Goal: Task Accomplishment & Management: Use online tool/utility

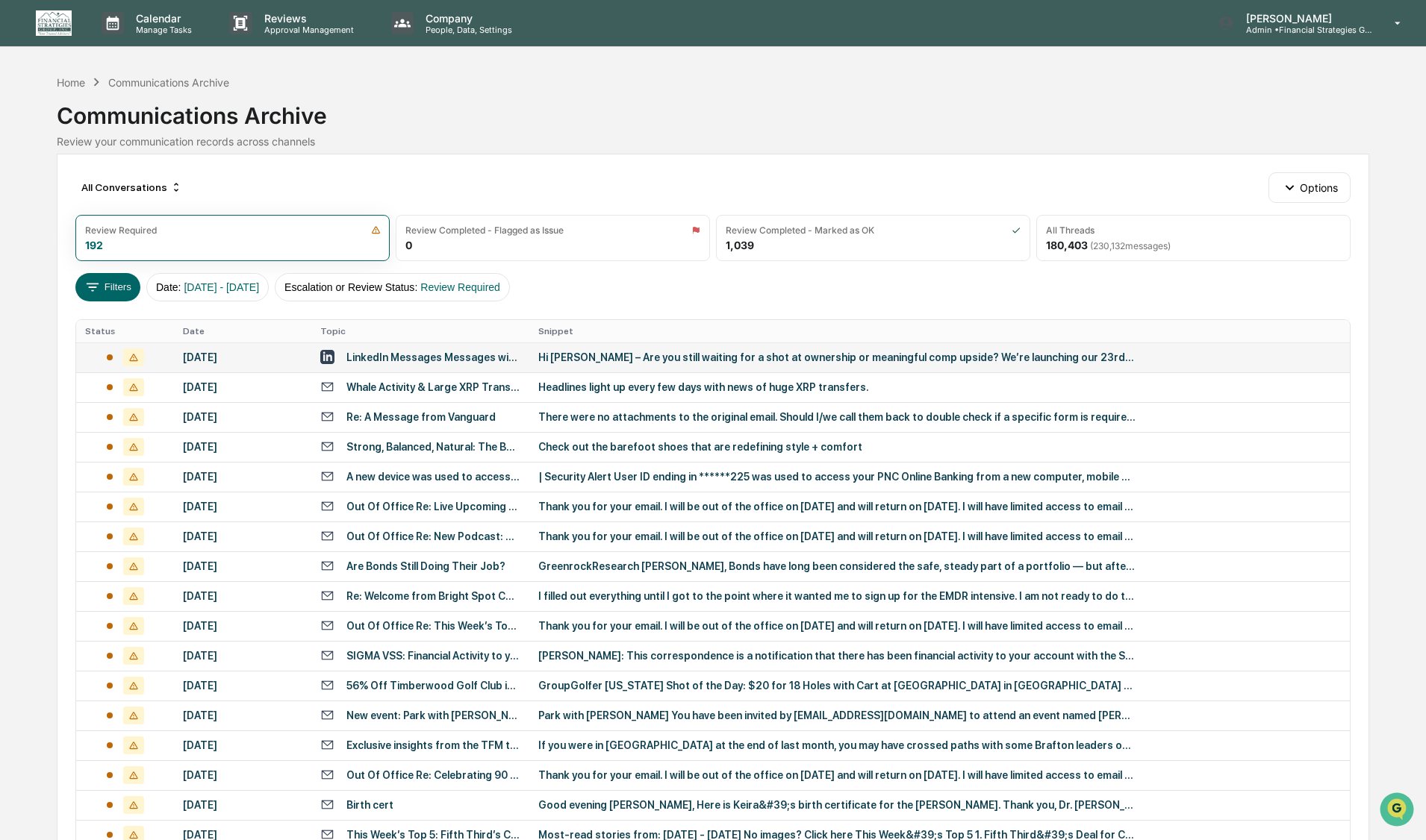
click at [757, 353] on div "Hi [PERSON_NAME] – Are you still waiting for a shot at ownership or meaningful …" at bounding box center [836, 357] width 597 height 12
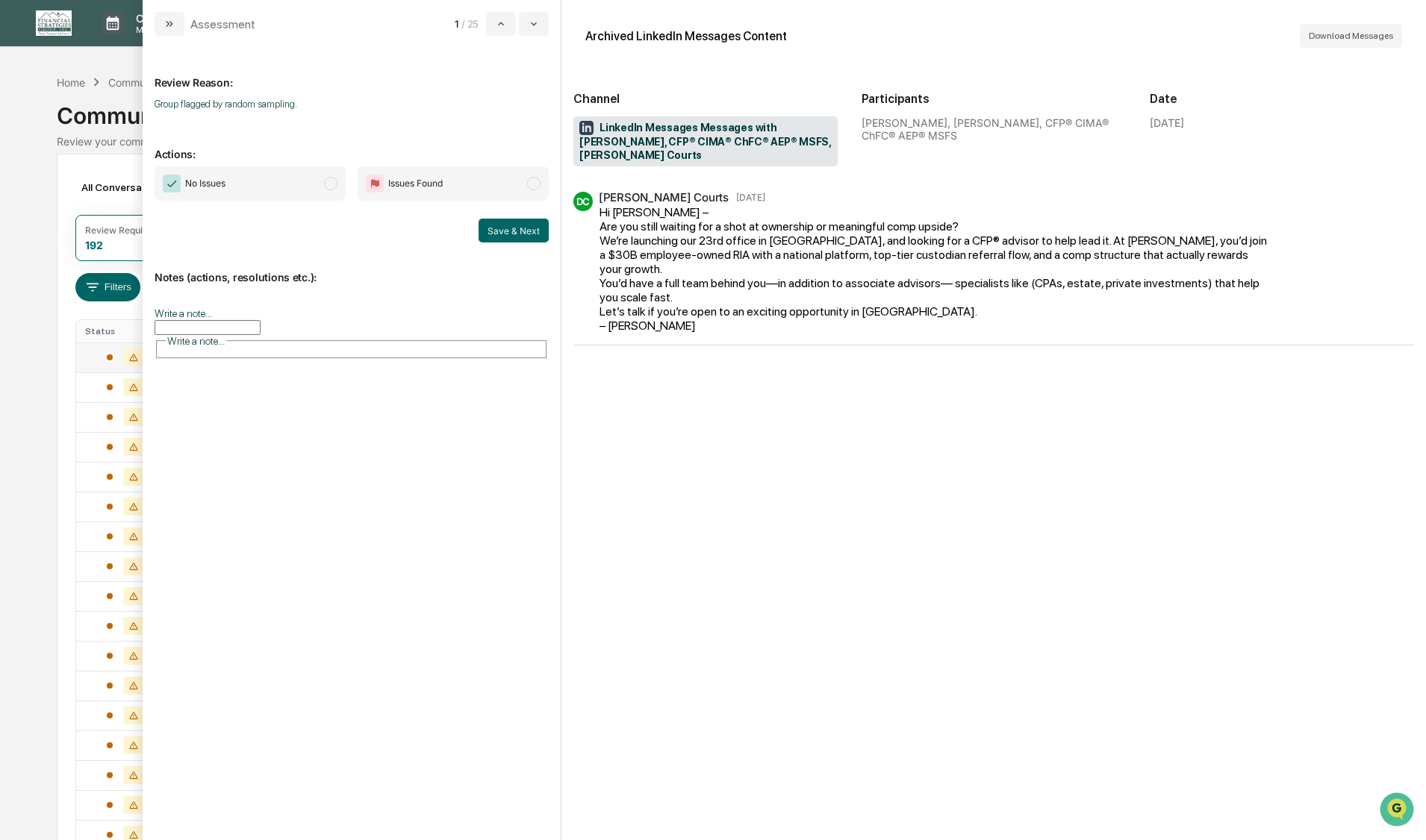
click at [332, 182] on span "modal" at bounding box center [331, 183] width 14 height 14
click at [515, 233] on button "Save & Next" at bounding box center [513, 230] width 70 height 23
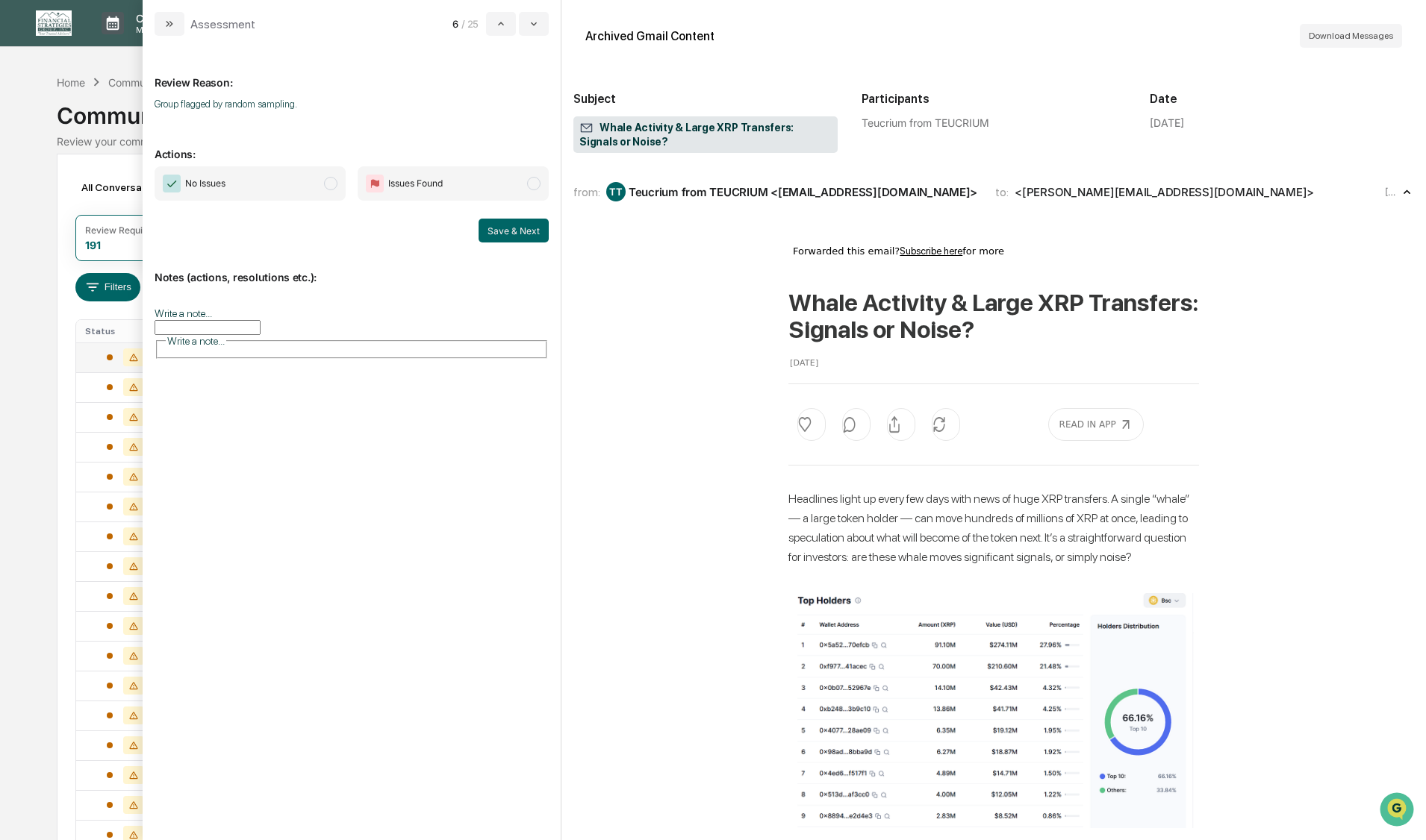
click at [332, 182] on span "modal" at bounding box center [331, 183] width 14 height 14
click at [491, 228] on button "Save & Next" at bounding box center [513, 230] width 70 height 23
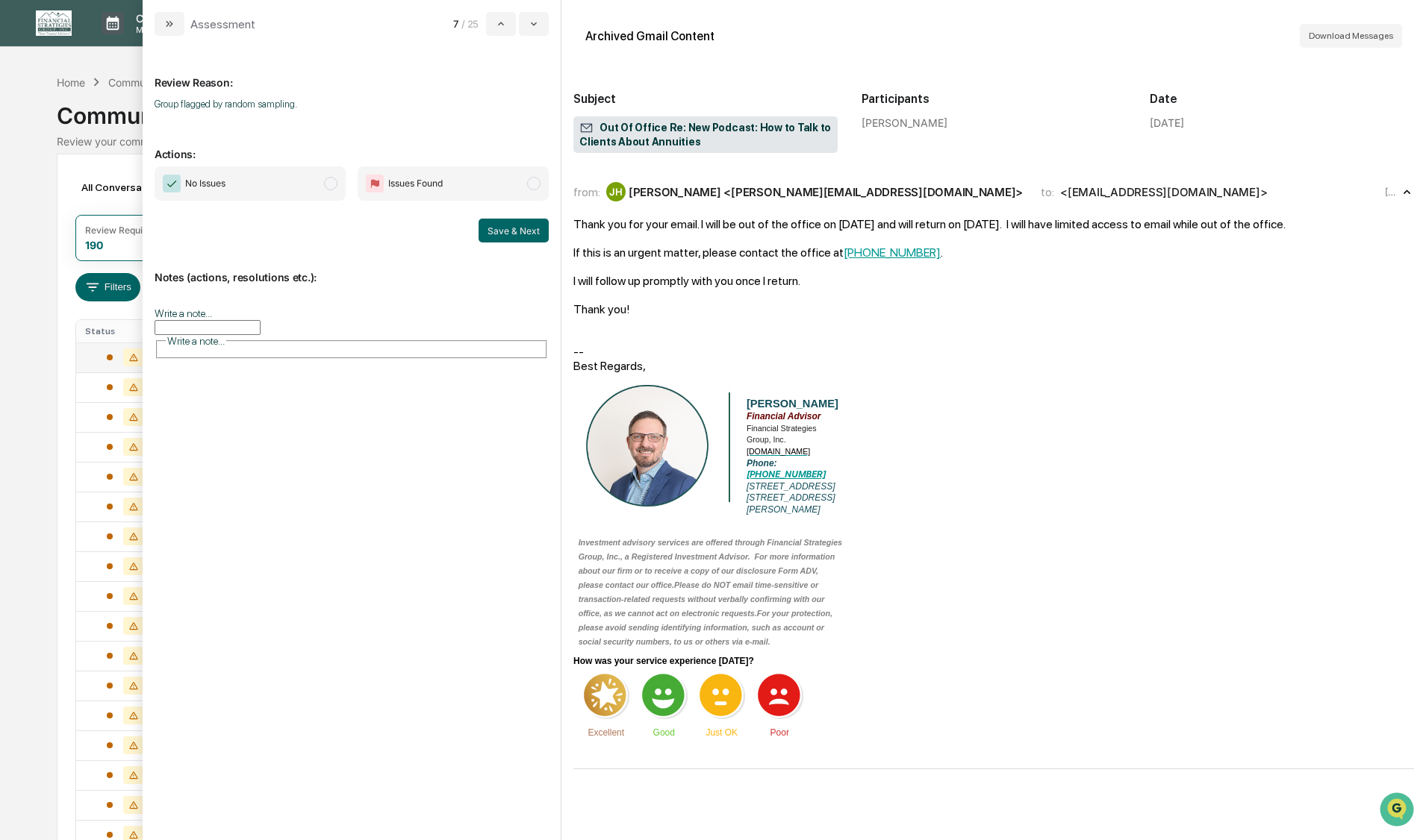
click at [329, 184] on span "modal" at bounding box center [331, 183] width 14 height 14
click at [492, 229] on button "Save & Next" at bounding box center [513, 230] width 70 height 23
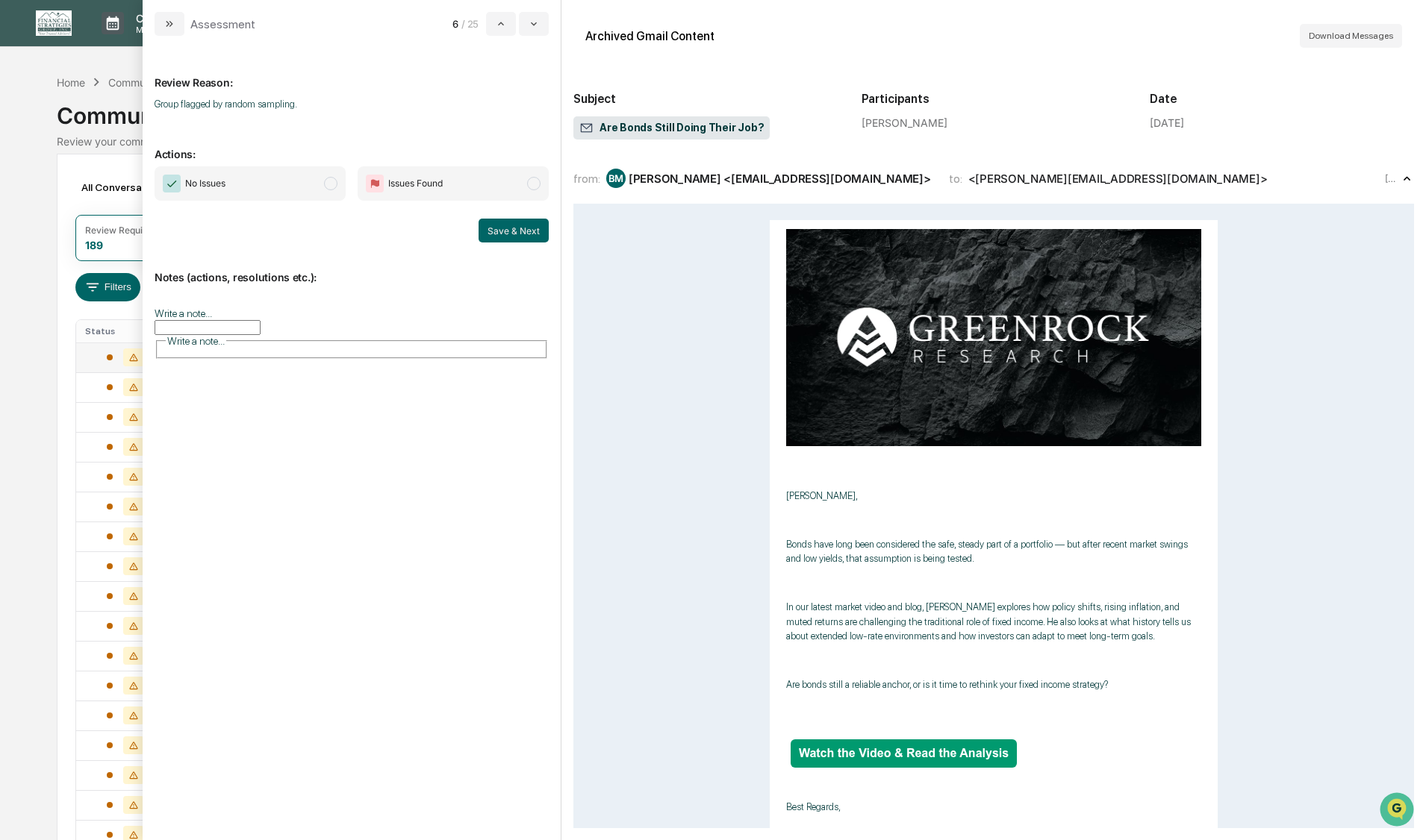
click at [331, 187] on span "modal" at bounding box center [331, 183] width 14 height 14
click at [497, 230] on button "Save & Next" at bounding box center [513, 230] width 70 height 23
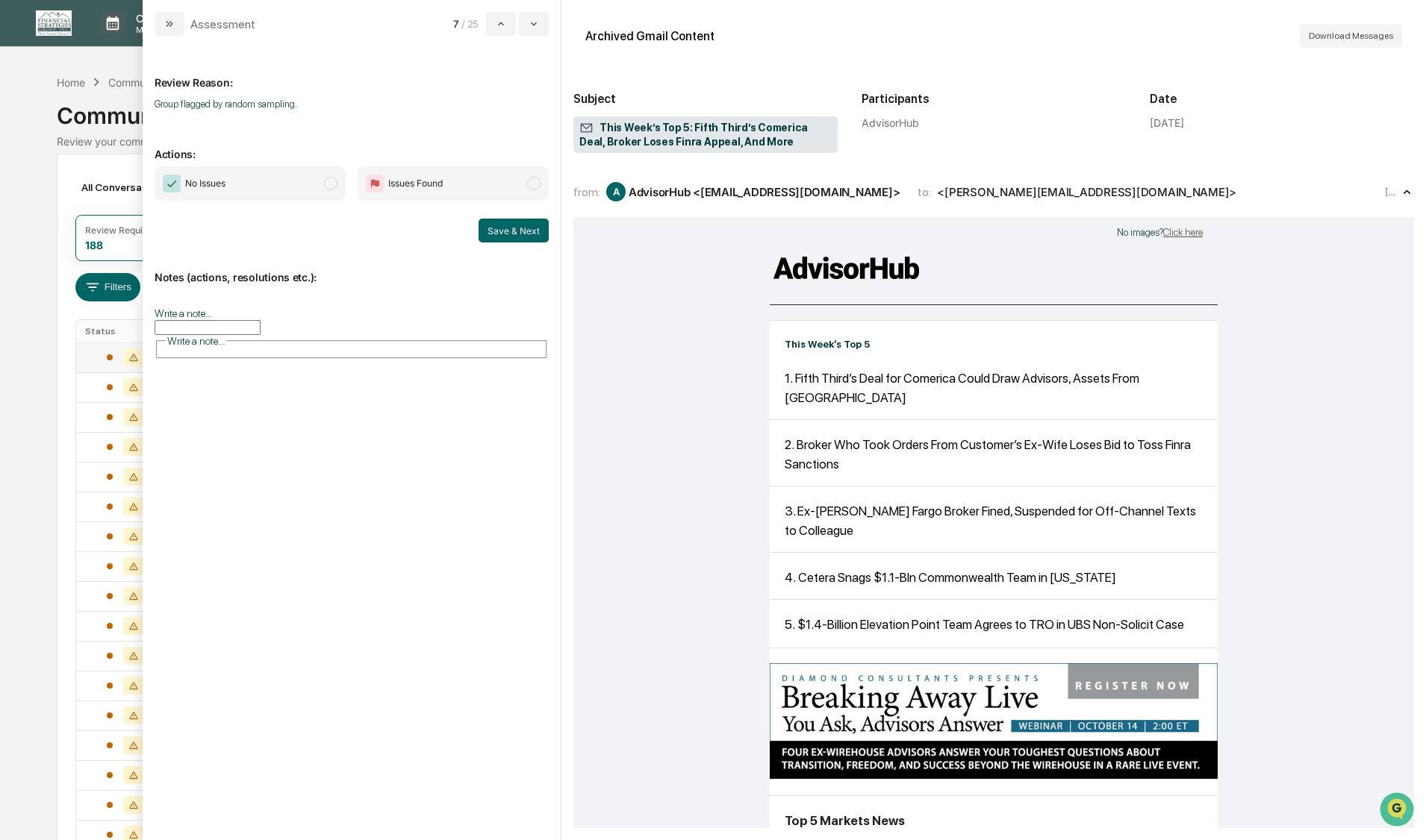
click at [330, 184] on span "modal" at bounding box center [331, 183] width 14 height 14
click at [495, 226] on button "Save & Next" at bounding box center [513, 230] width 70 height 23
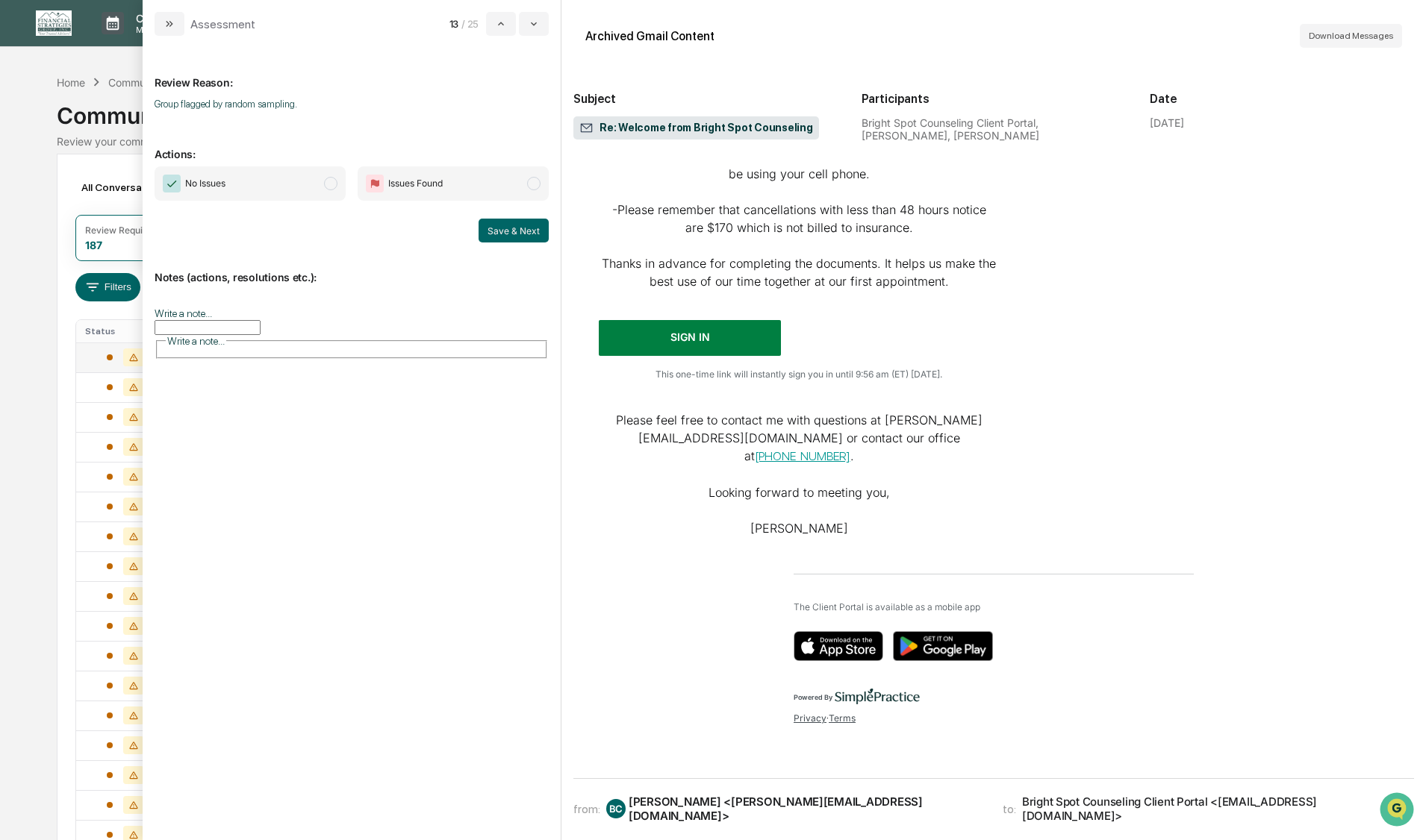
scroll to position [522, 0]
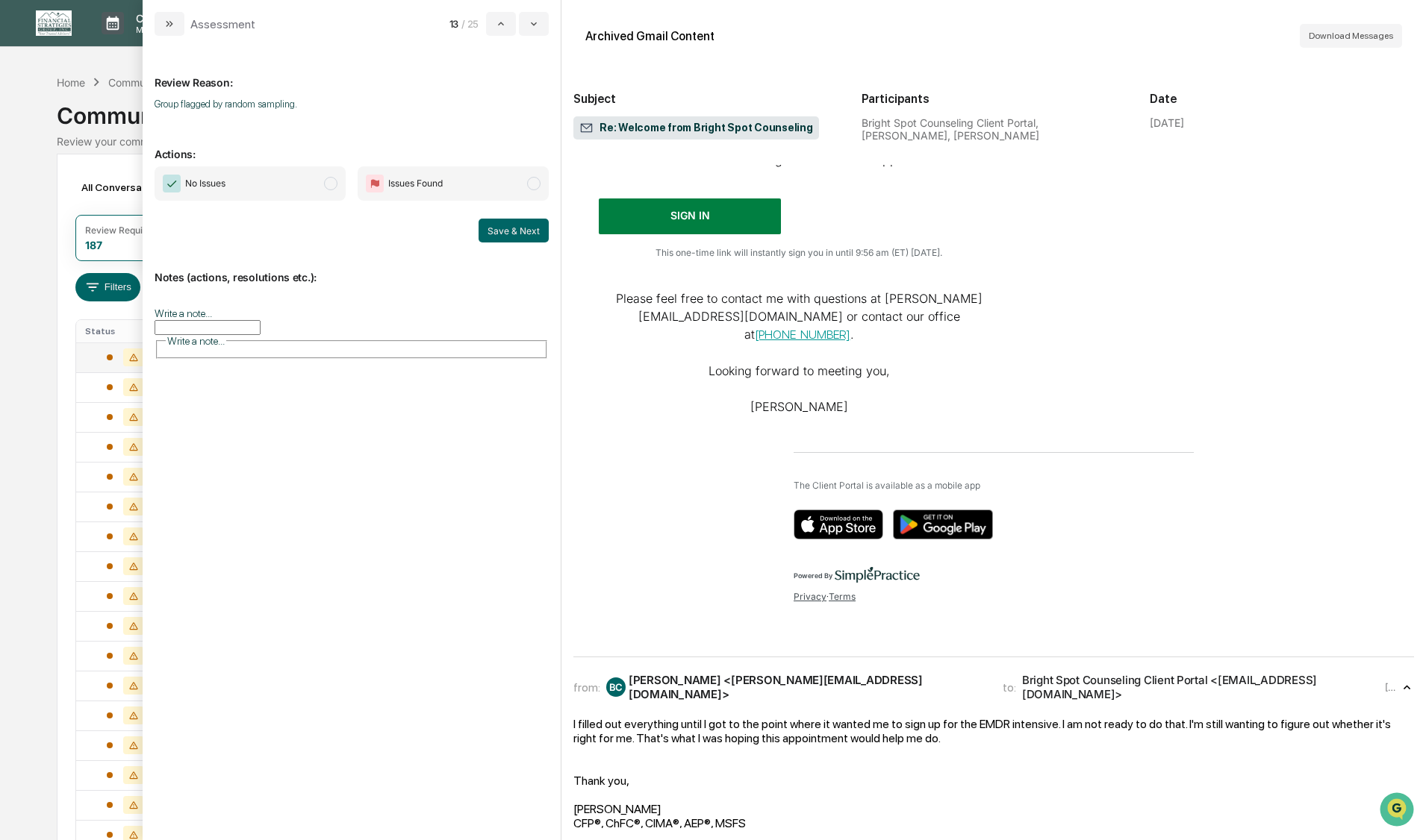
click at [332, 182] on span "modal" at bounding box center [331, 183] width 14 height 14
click at [497, 230] on button "Save & Next" at bounding box center [513, 230] width 70 height 23
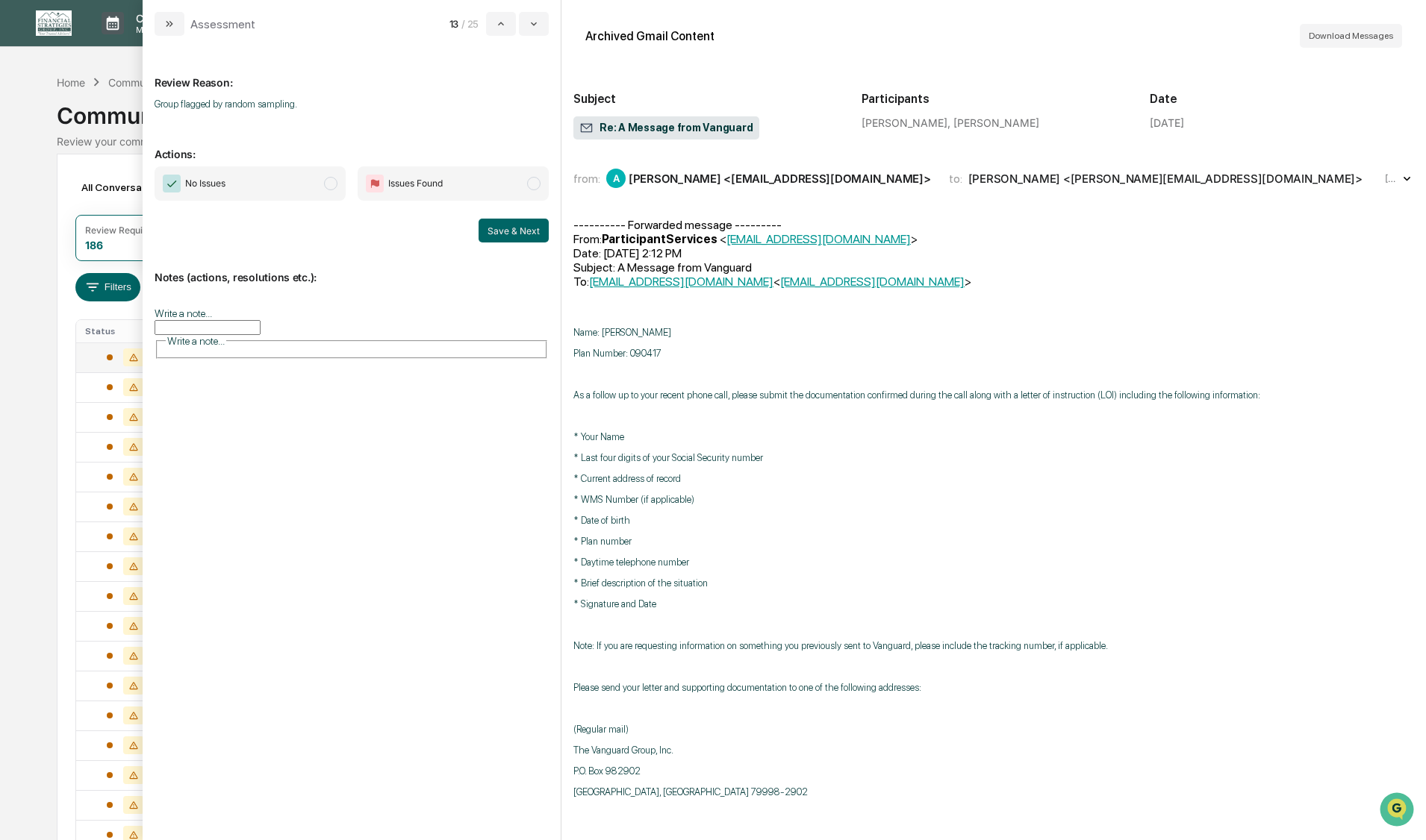
click at [333, 184] on span "modal" at bounding box center [331, 183] width 14 height 14
click at [517, 230] on button "Save & Next" at bounding box center [513, 230] width 70 height 23
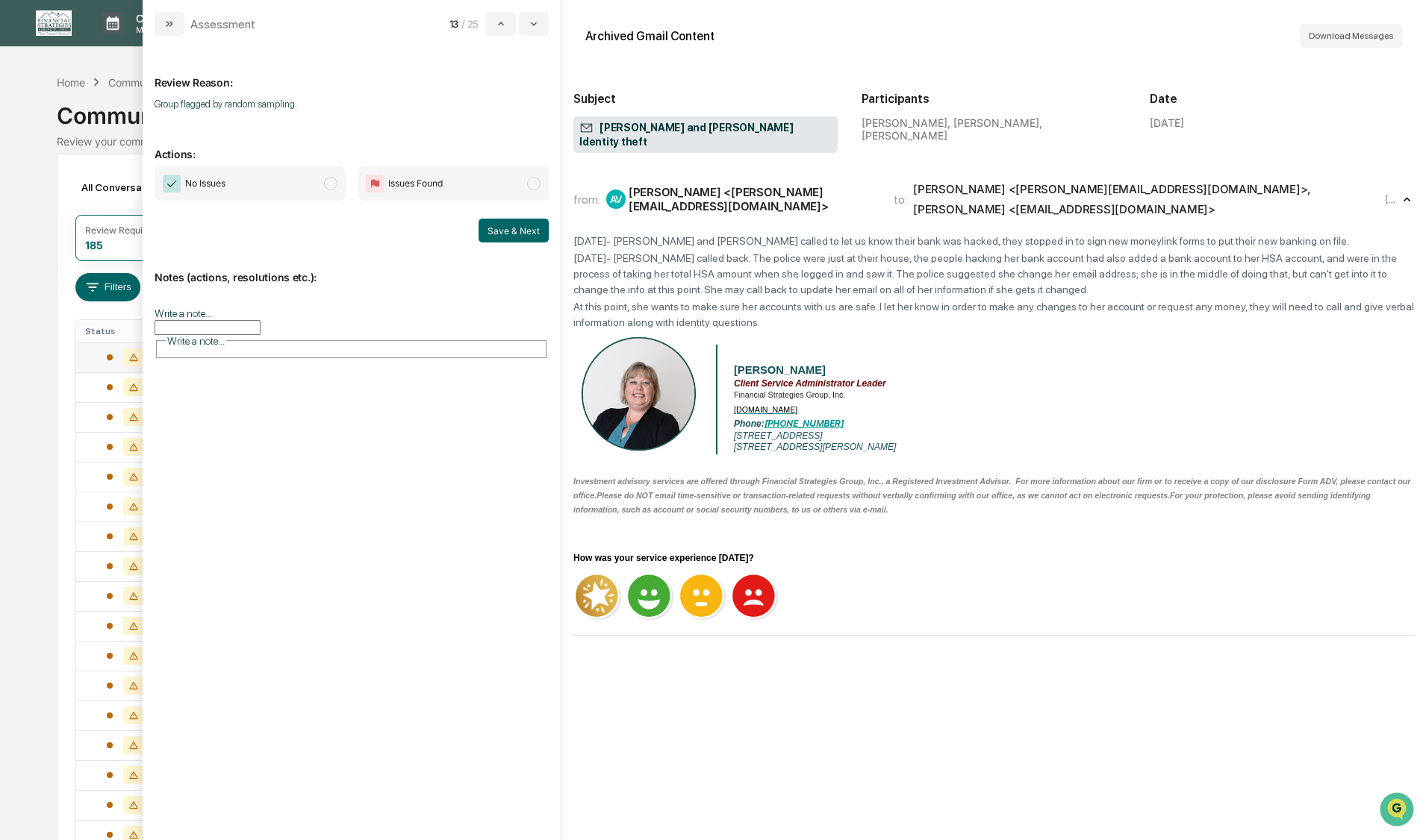
click at [330, 185] on span "modal" at bounding box center [331, 183] width 14 height 14
click at [497, 234] on button "Save & Next" at bounding box center [513, 230] width 70 height 23
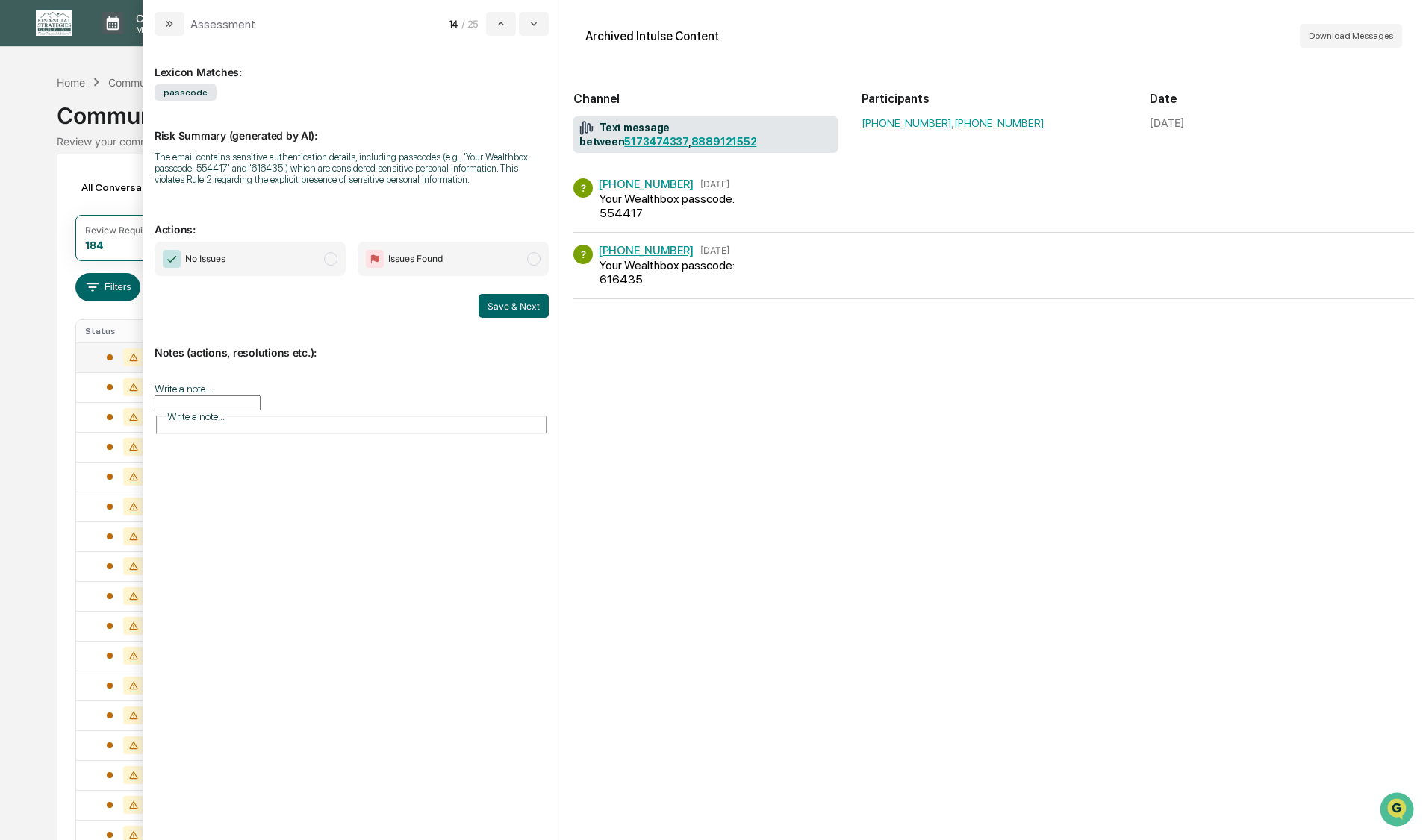
click at [326, 258] on span "modal" at bounding box center [331, 259] width 14 height 14
click at [500, 308] on button "Save & Next" at bounding box center [513, 305] width 70 height 23
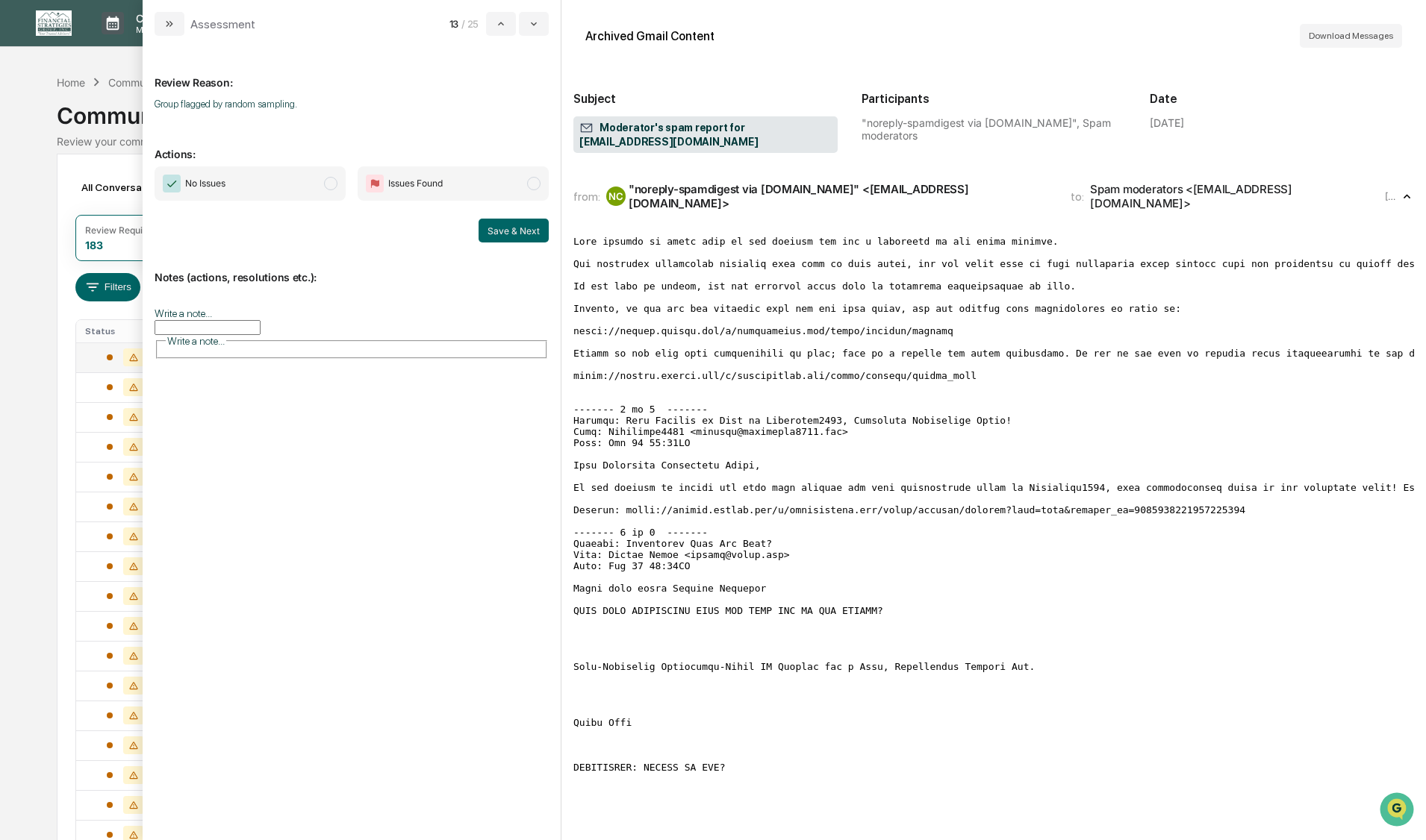
click at [328, 186] on span "modal" at bounding box center [331, 183] width 14 height 14
click at [489, 236] on button "Save & Next" at bounding box center [513, 230] width 70 height 23
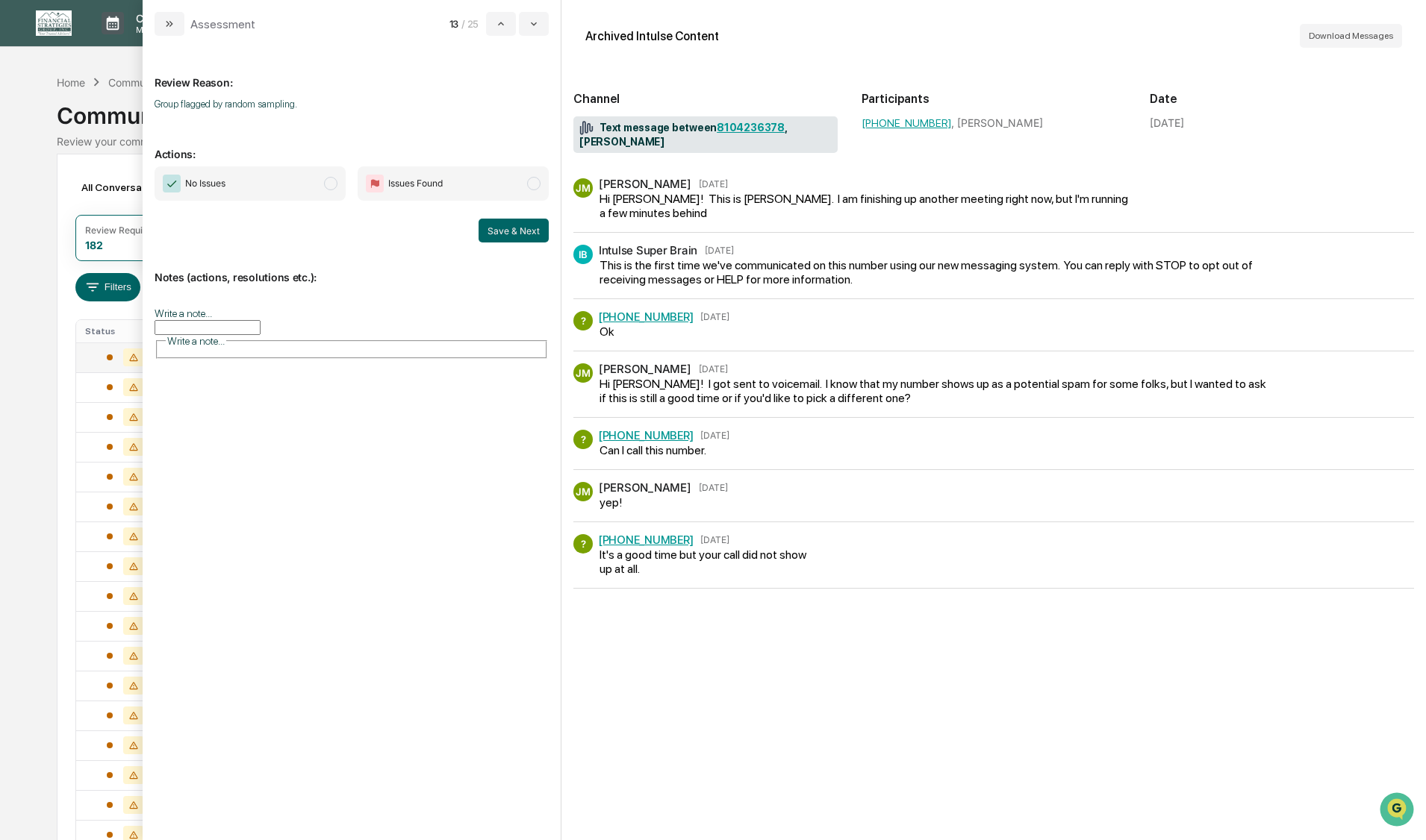
click at [331, 182] on span "modal" at bounding box center [331, 183] width 14 height 14
click at [502, 232] on button "Save & Next" at bounding box center [513, 230] width 70 height 23
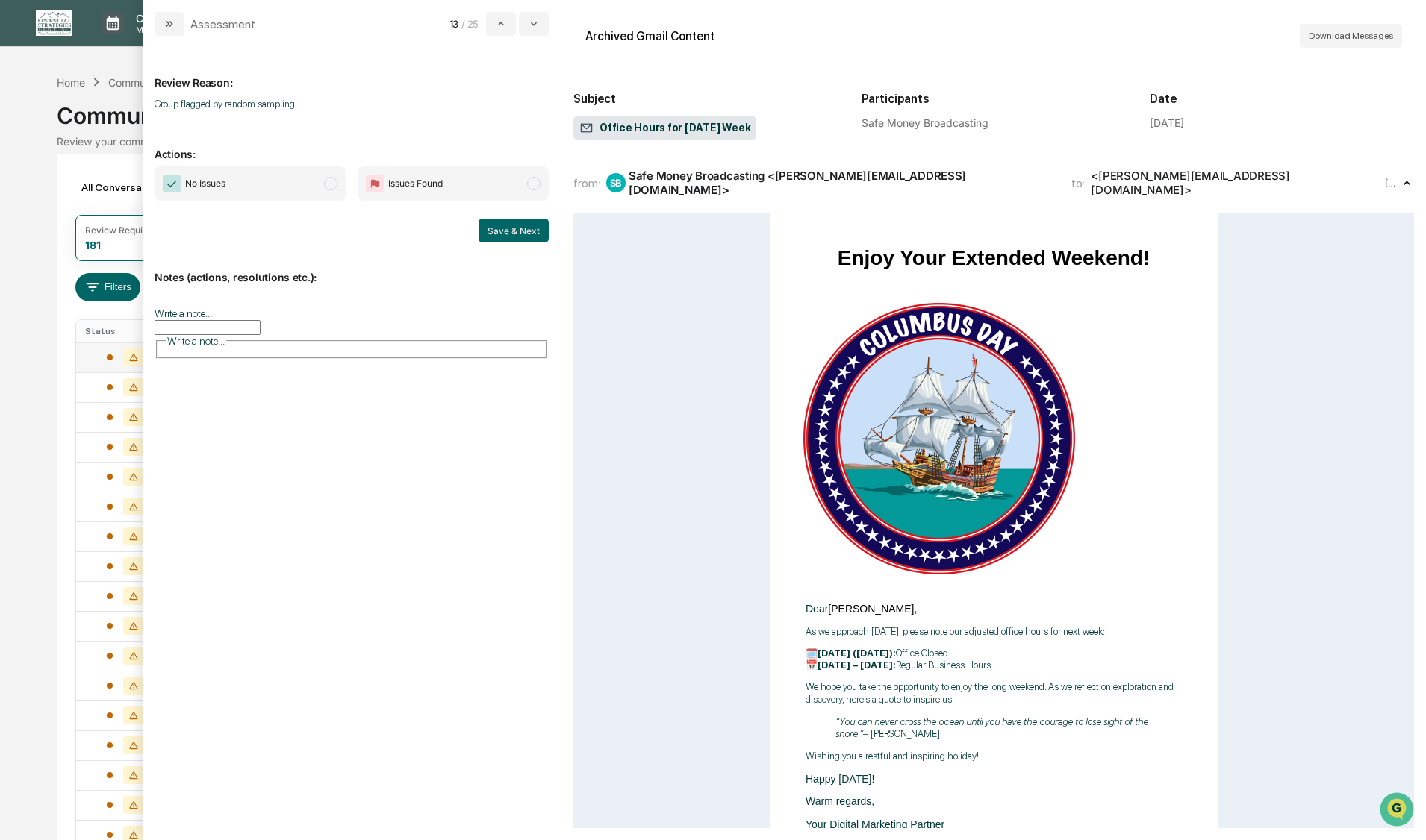
click at [327, 184] on span "modal" at bounding box center [331, 183] width 14 height 14
click at [499, 231] on button "Save & Next" at bounding box center [513, 230] width 70 height 23
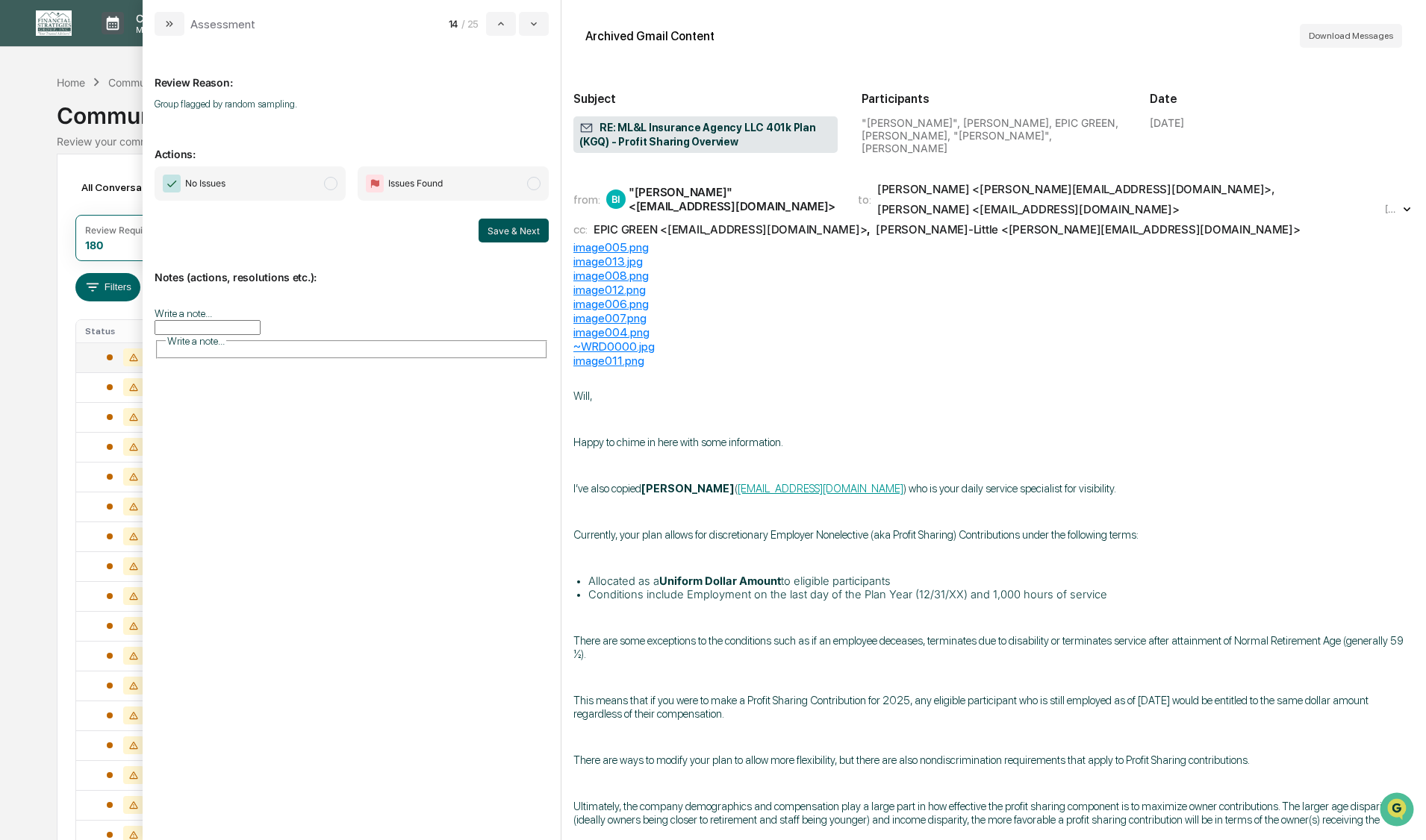
click at [332, 184] on span "modal" at bounding box center [331, 183] width 14 height 14
click at [495, 234] on button "Save & Next" at bounding box center [513, 230] width 70 height 23
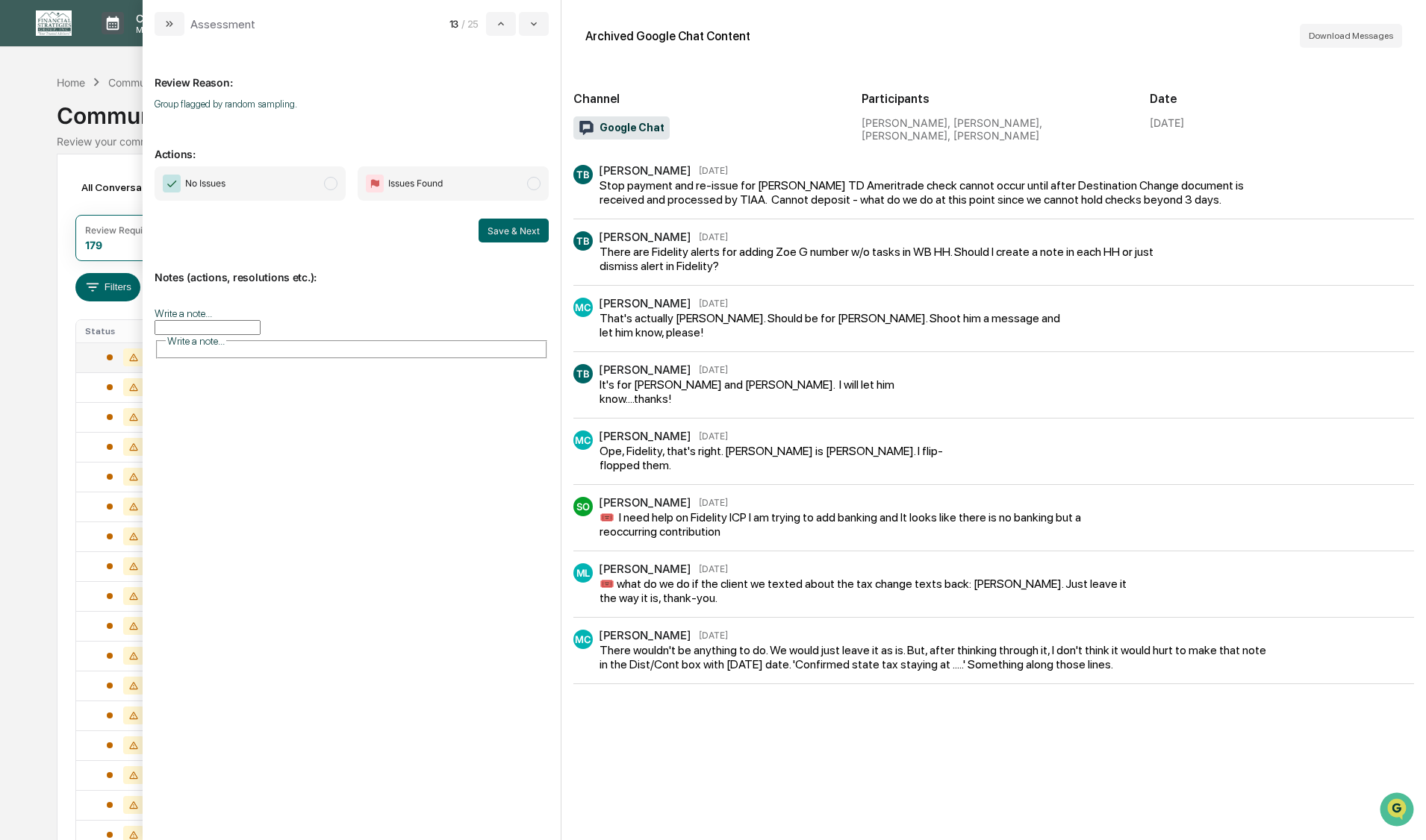
click at [329, 182] on span "modal" at bounding box center [331, 183] width 14 height 14
click at [515, 233] on button "Save & Next" at bounding box center [513, 230] width 70 height 23
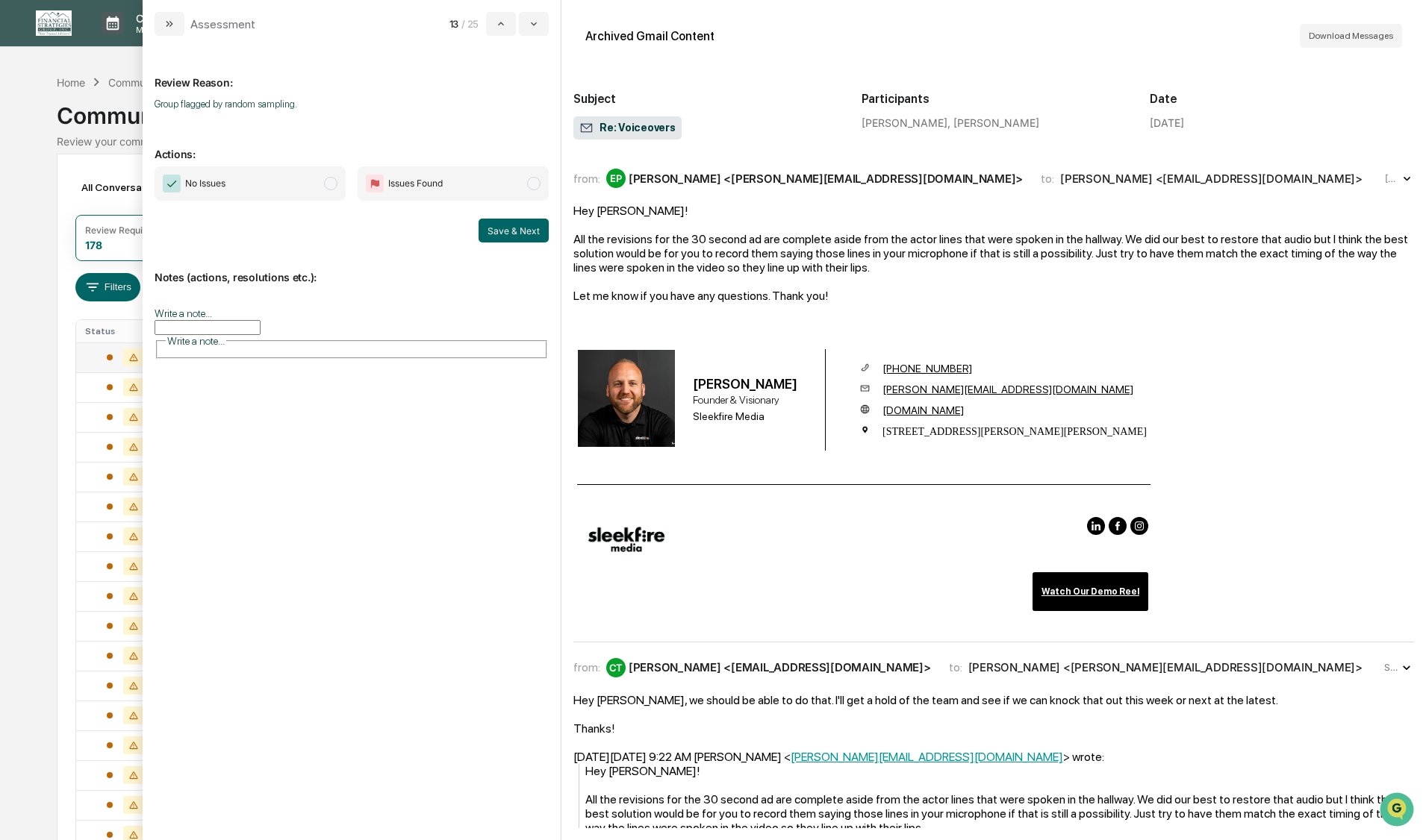
click at [327, 186] on span "modal" at bounding box center [331, 183] width 14 height 14
click at [508, 239] on button "Save & Next" at bounding box center [513, 230] width 70 height 23
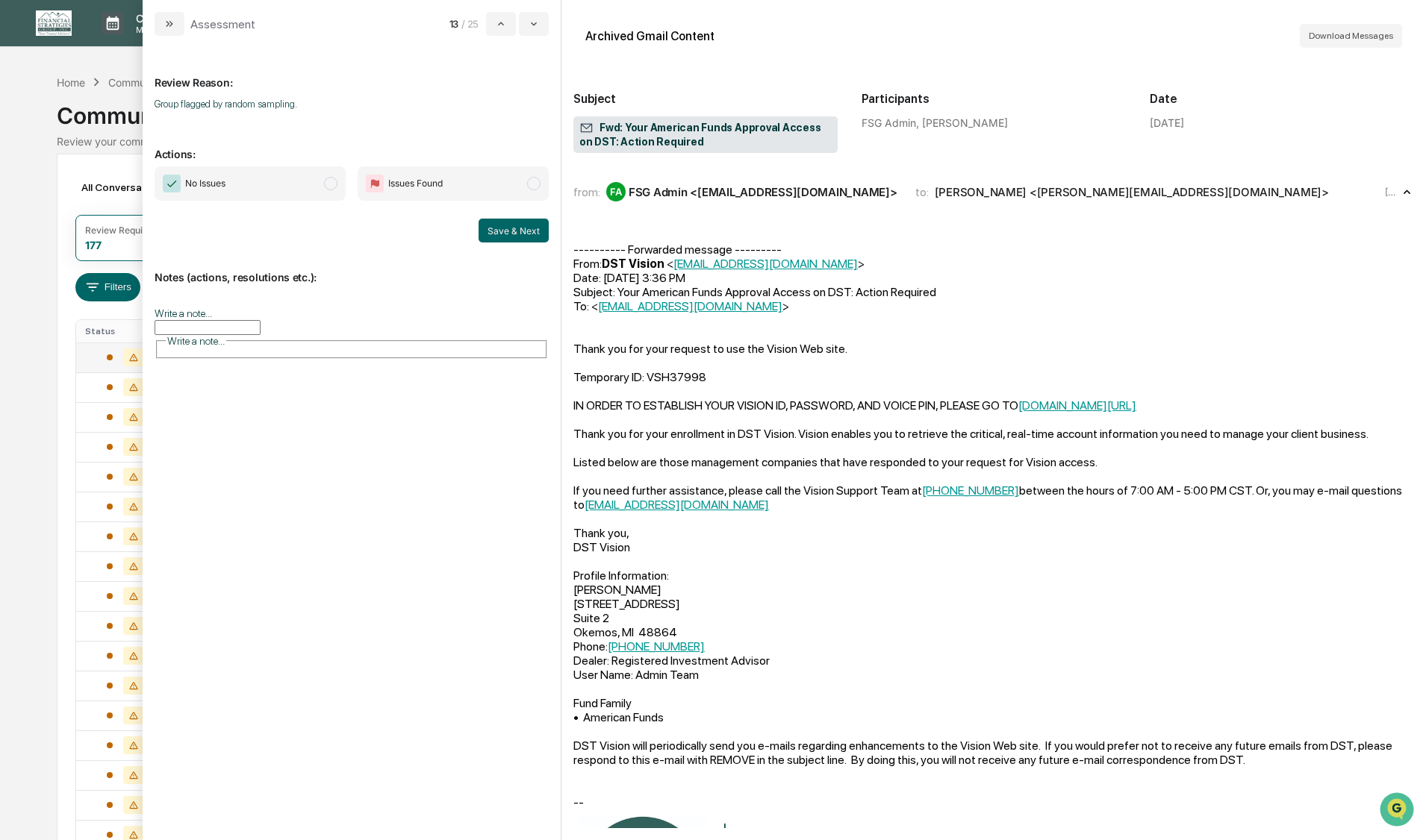
click at [332, 185] on span "modal" at bounding box center [331, 183] width 14 height 14
click at [489, 226] on button "Save & Next" at bounding box center [513, 230] width 70 height 23
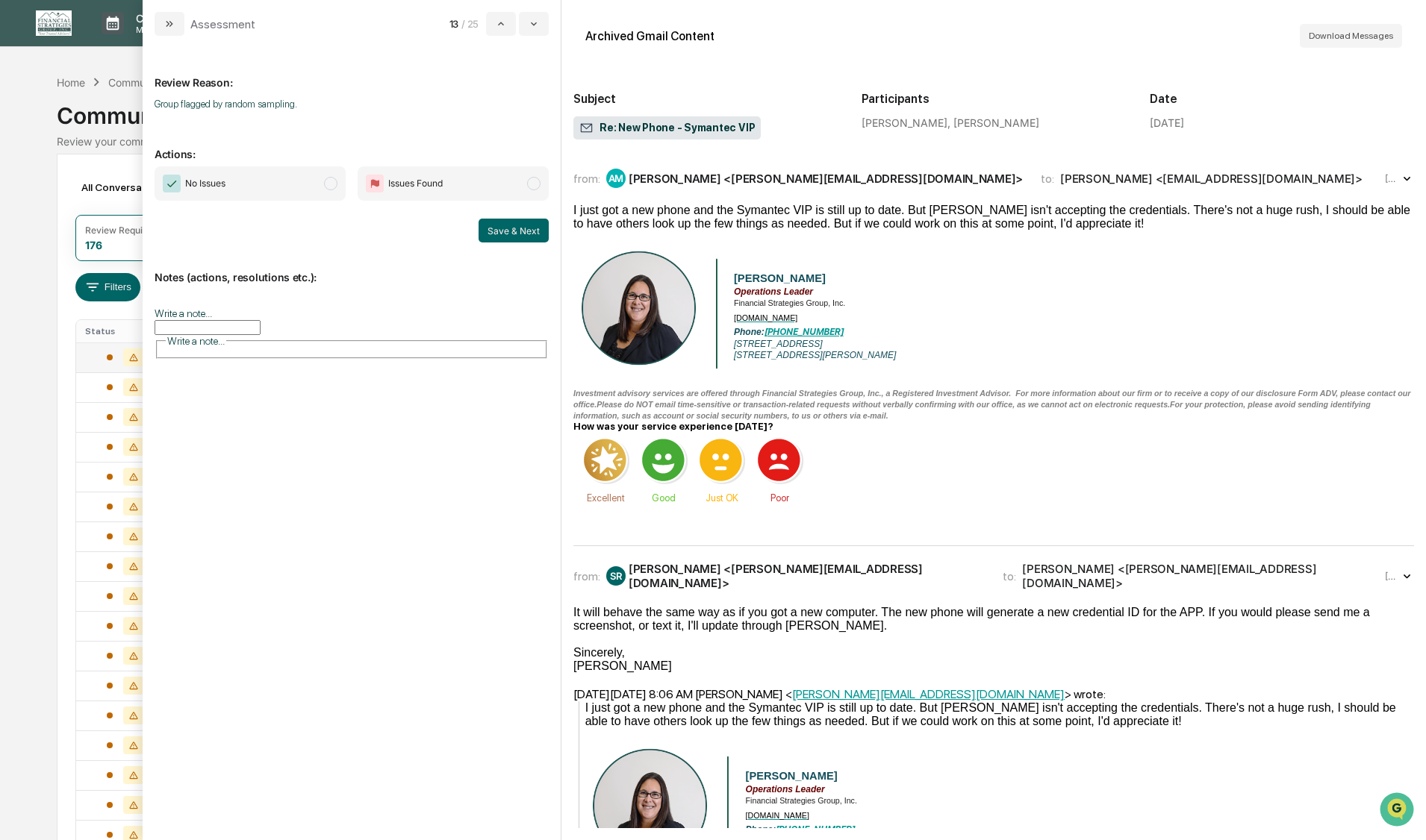
click at [335, 186] on span "modal" at bounding box center [331, 183] width 14 height 14
click at [504, 238] on button "Save & Next" at bounding box center [513, 230] width 70 height 23
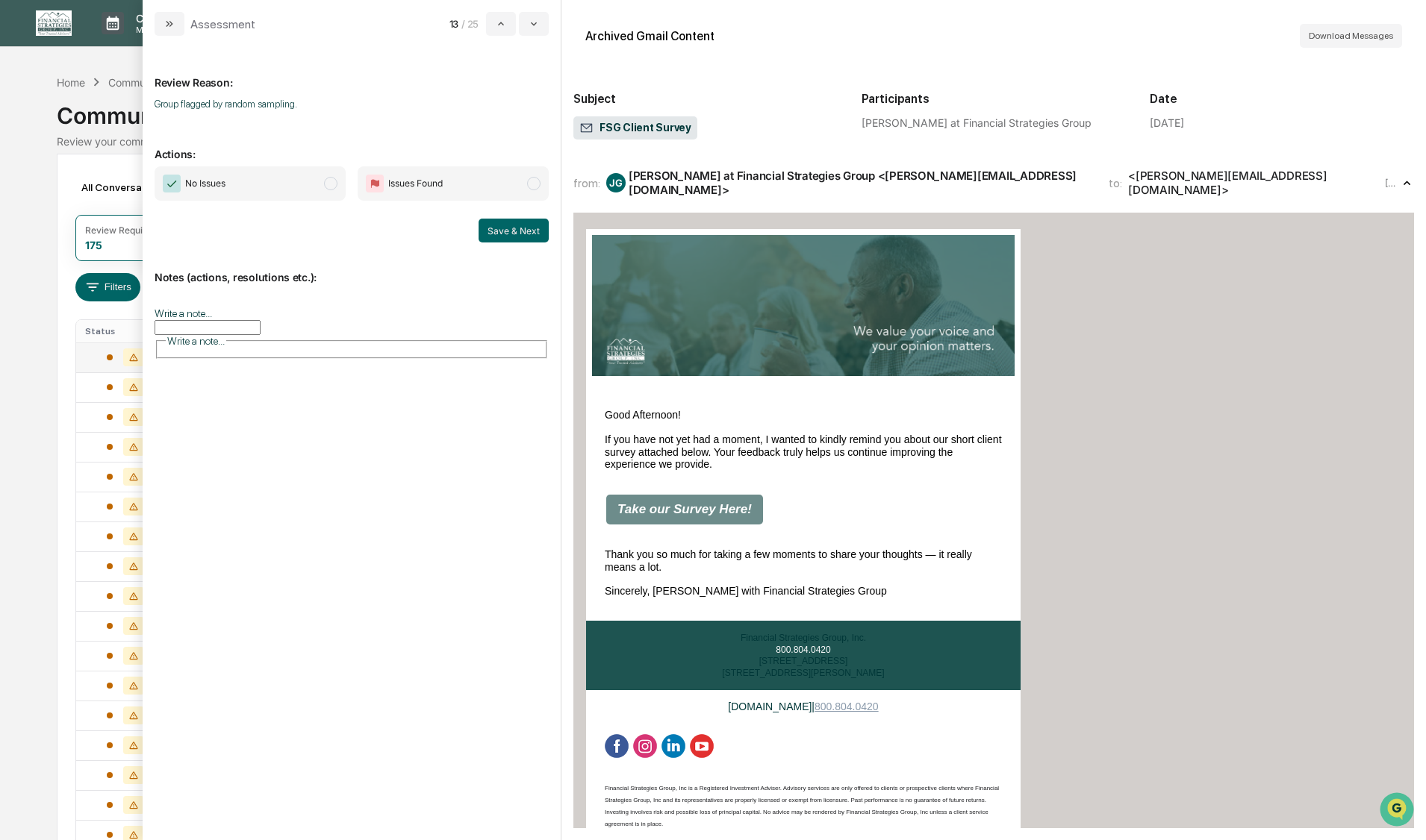
click at [328, 189] on span "modal" at bounding box center [331, 183] width 14 height 14
click at [497, 228] on button "Save & Next" at bounding box center [513, 230] width 70 height 23
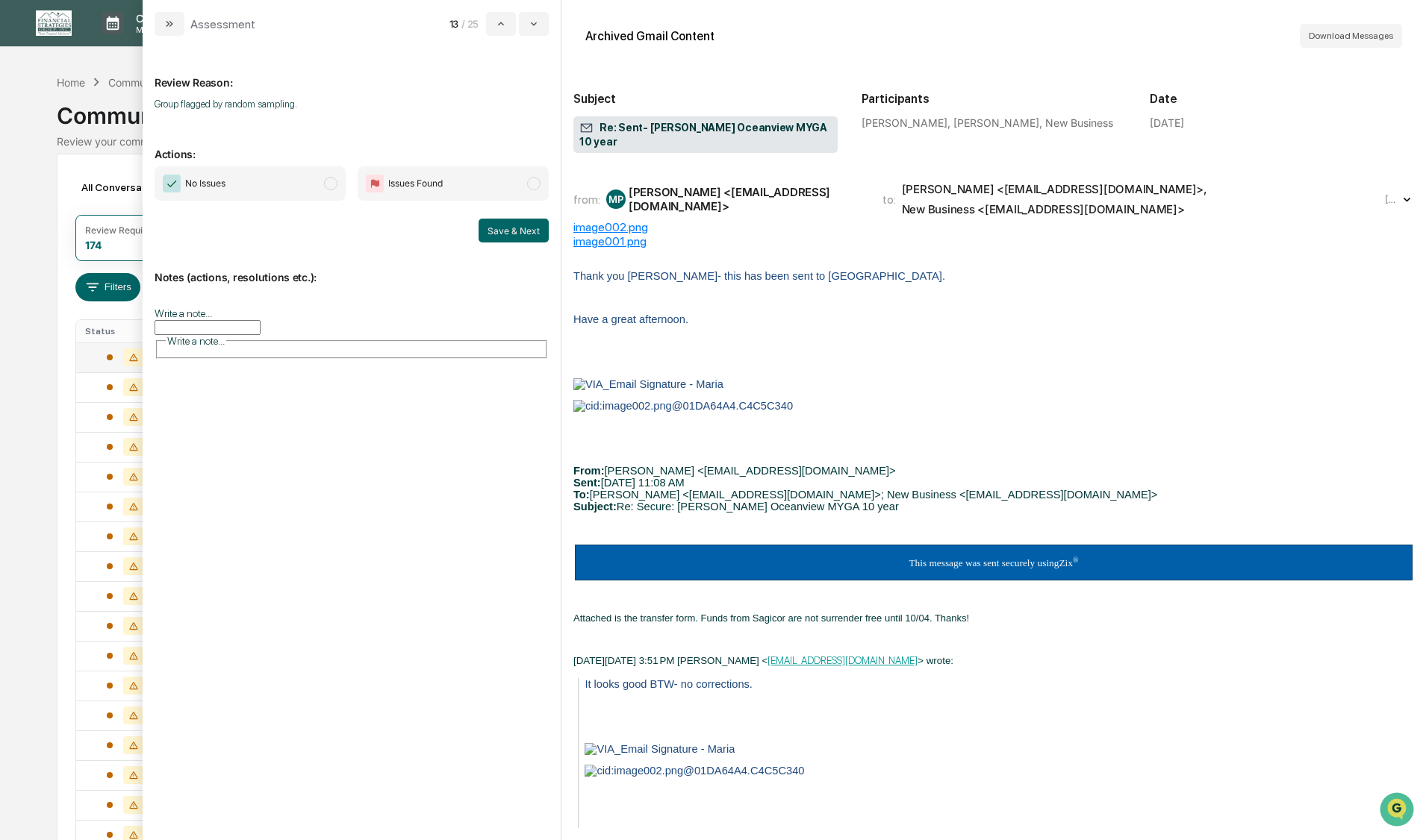
click at [328, 187] on span "modal" at bounding box center [331, 183] width 14 height 14
click at [500, 233] on button "Save & Next" at bounding box center [513, 230] width 70 height 23
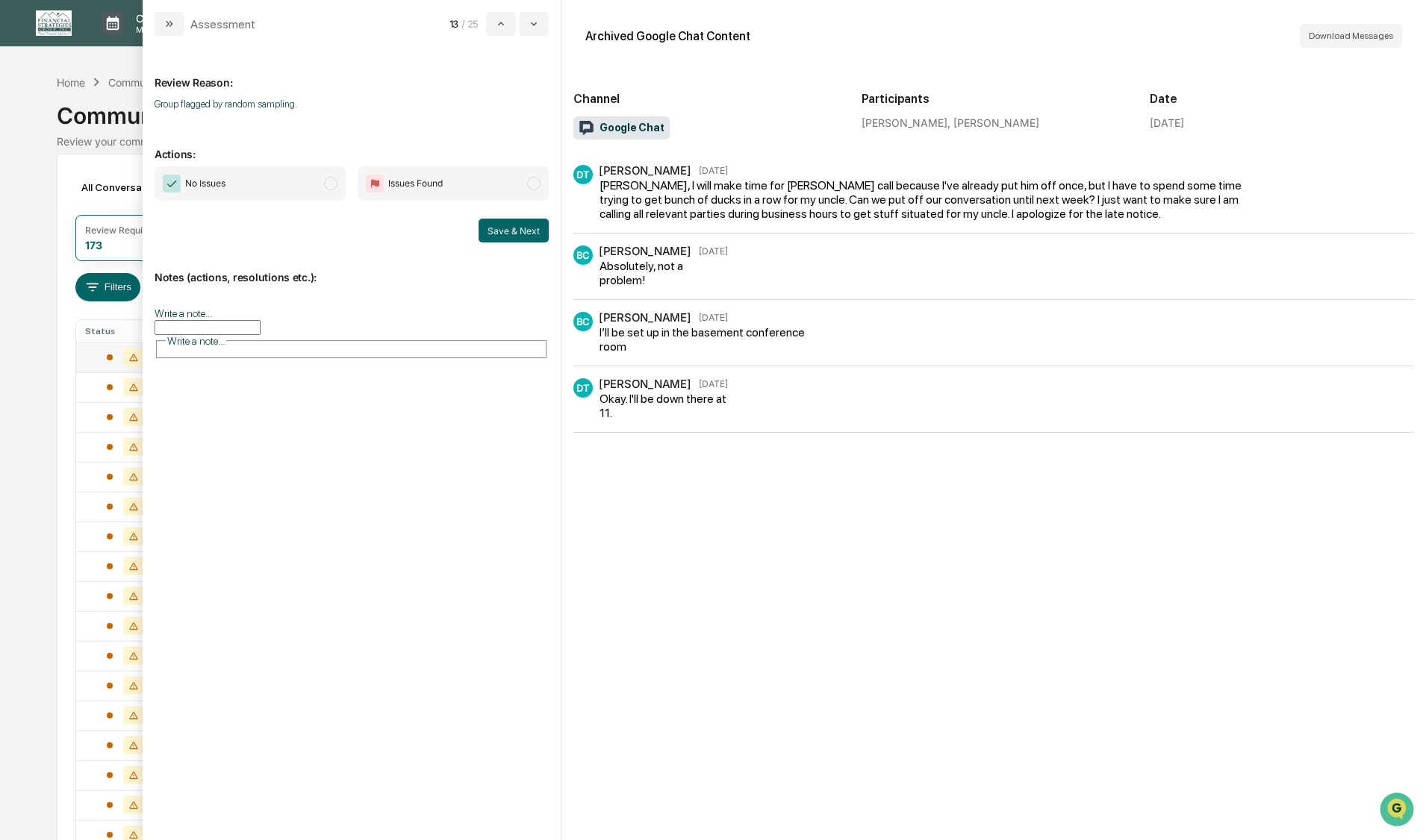
click at [333, 185] on span "modal" at bounding box center [331, 183] width 14 height 14
click at [503, 226] on button "Save & Next" at bounding box center [513, 230] width 70 height 23
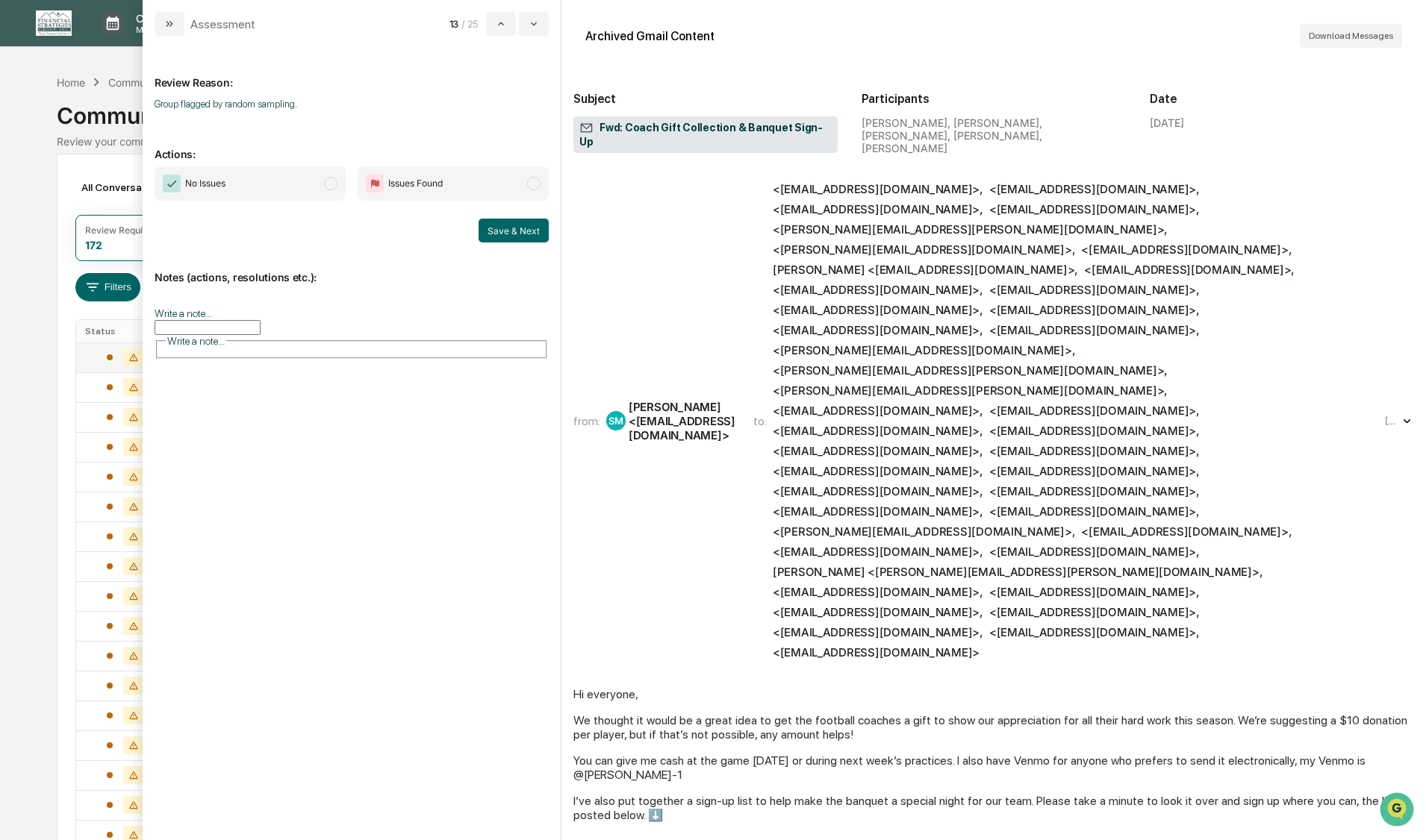
click at [333, 185] on span "modal" at bounding box center [331, 183] width 14 height 14
click at [507, 226] on button "Save & Next" at bounding box center [513, 230] width 70 height 23
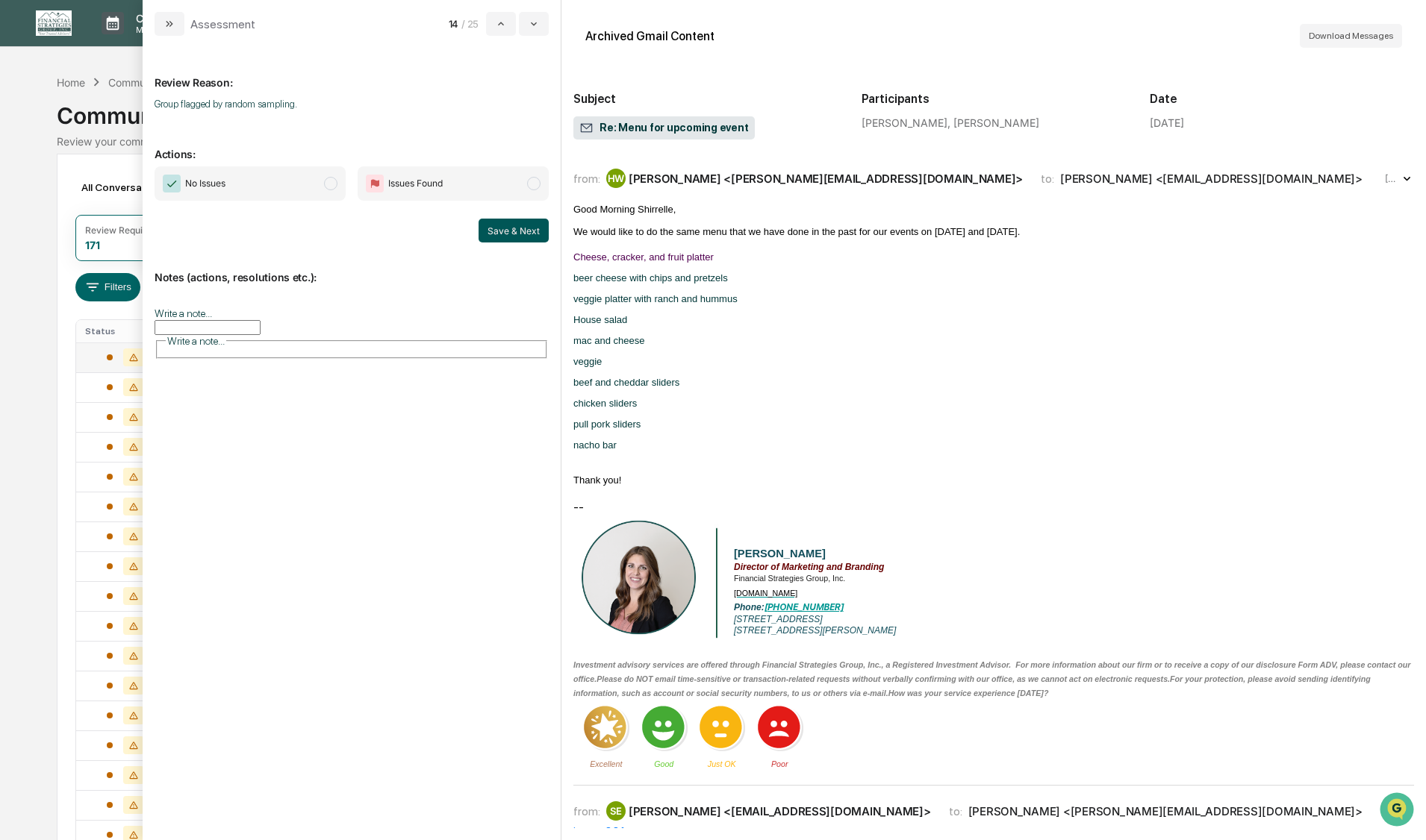
click at [332, 185] on span "modal" at bounding box center [331, 183] width 14 height 14
click at [493, 232] on button "Save & Next" at bounding box center [513, 230] width 70 height 23
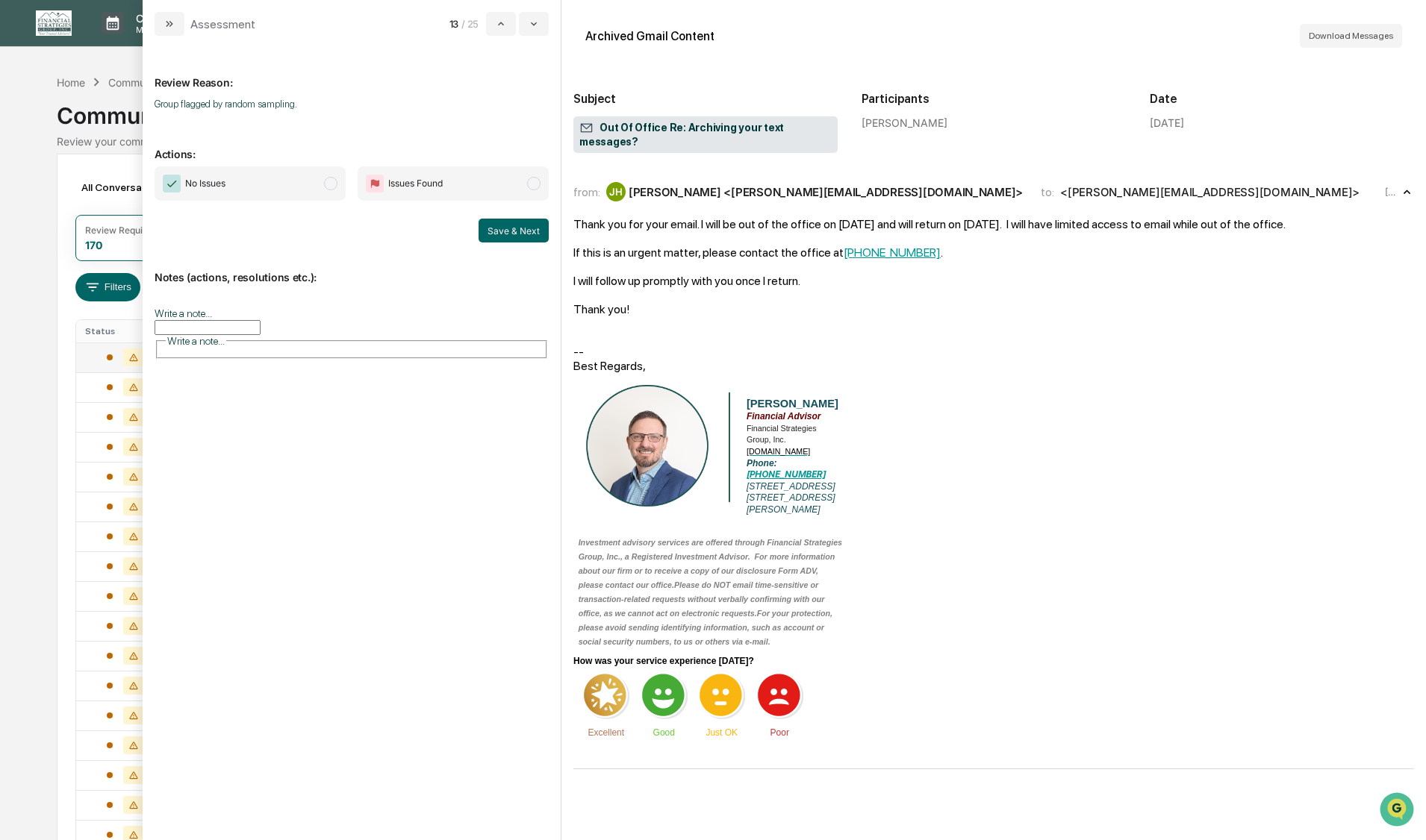
click at [331, 184] on span "modal" at bounding box center [331, 183] width 14 height 14
click at [510, 236] on button "Save & Next" at bounding box center [513, 230] width 70 height 23
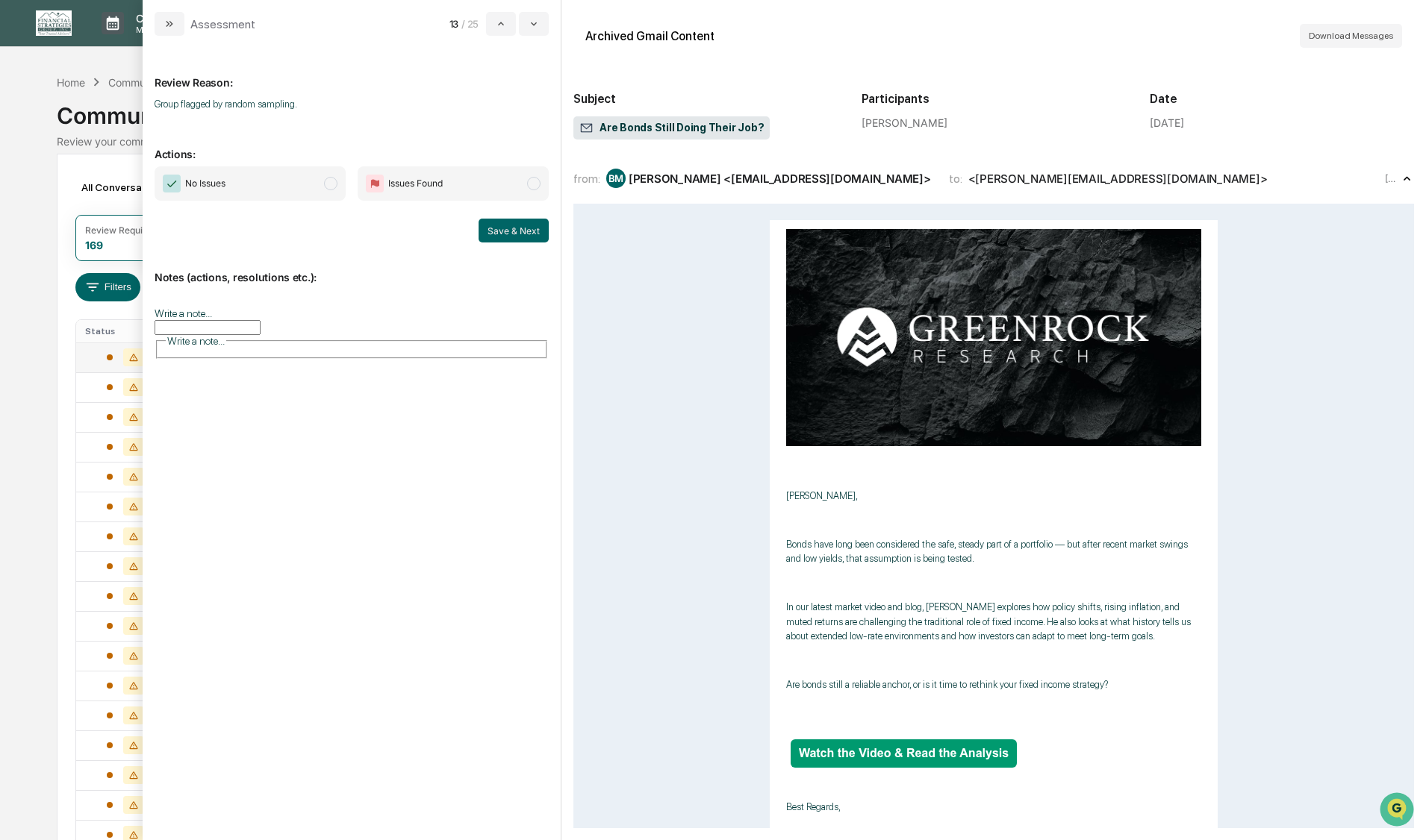
click at [327, 184] on span "modal" at bounding box center [331, 183] width 14 height 14
click at [509, 227] on button "Save & Next" at bounding box center [513, 230] width 70 height 23
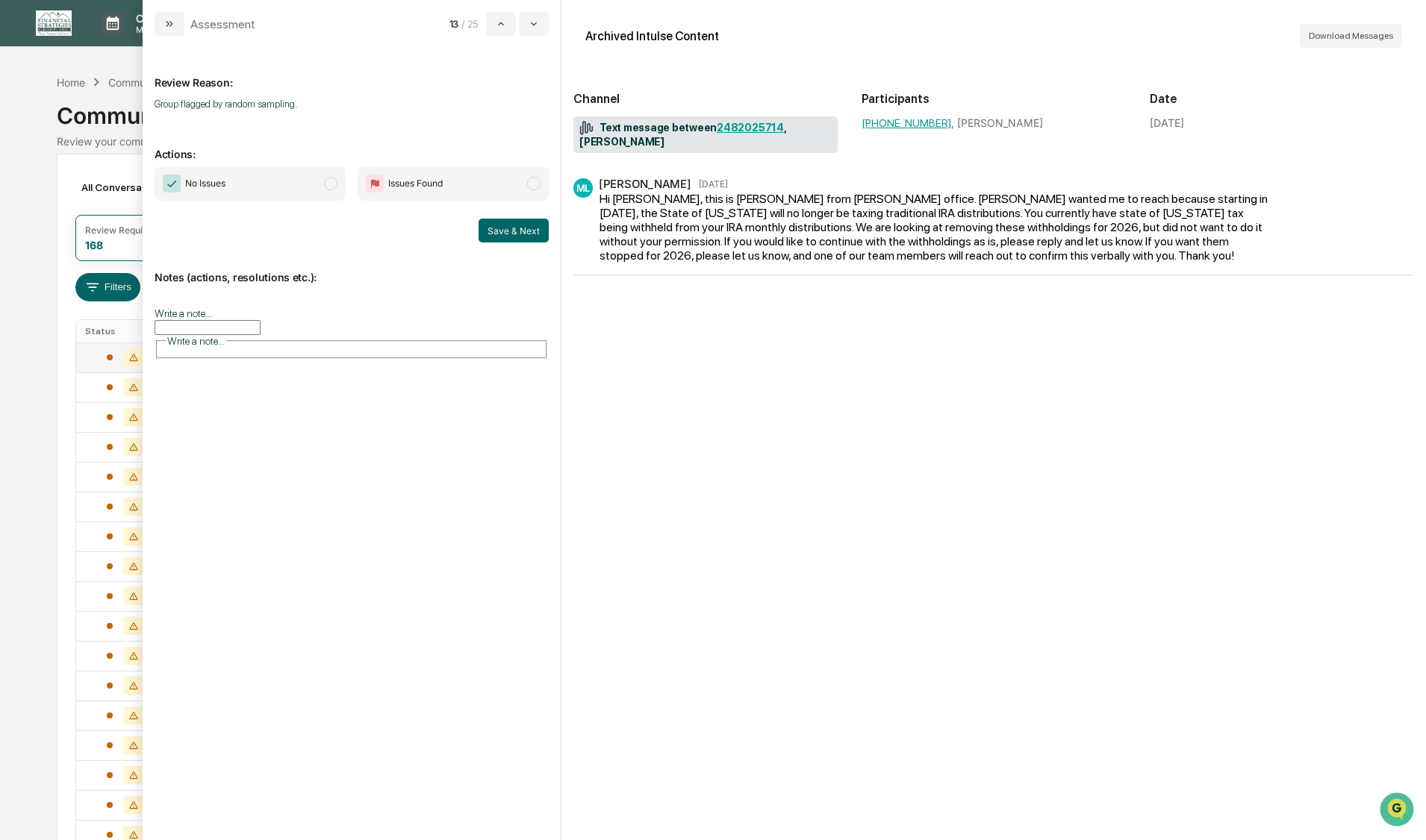
drag, startPoint x: 386, startPoint y: 270, endPoint x: 944, endPoint y: 461, distance: 589.8
click at [944, 461] on div "ML [PERSON_NAME] [DATE] Hi [PERSON_NAME], this is [PERSON_NAME] from [PERSON_NA…" at bounding box center [993, 503] width 840 height 650
click at [331, 188] on span "modal" at bounding box center [331, 183] width 14 height 14
click at [500, 228] on button "Save & Next" at bounding box center [513, 230] width 70 height 23
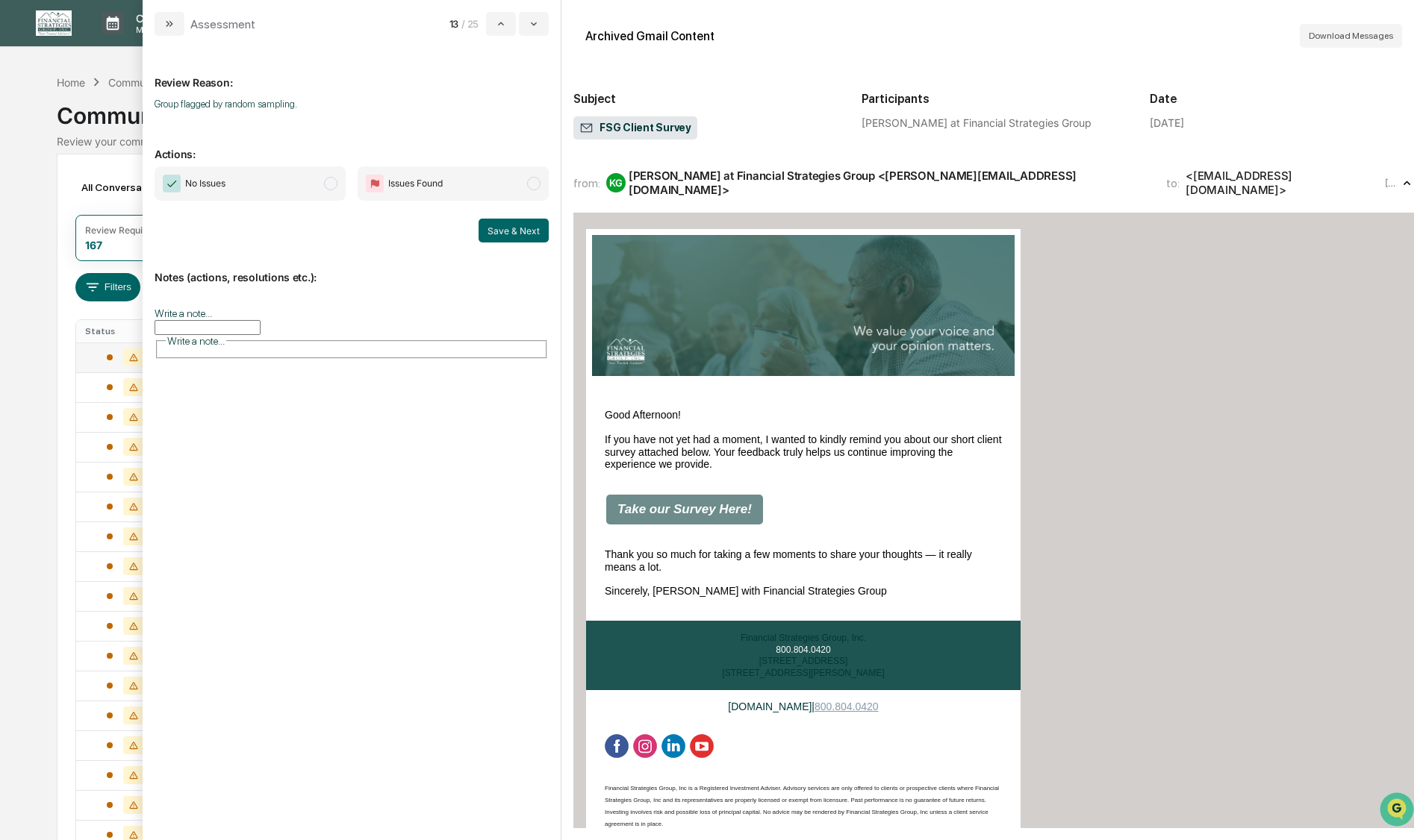
click at [330, 186] on span "modal" at bounding box center [331, 183] width 14 height 14
click at [501, 226] on button "Save & Next" at bounding box center [513, 230] width 70 height 23
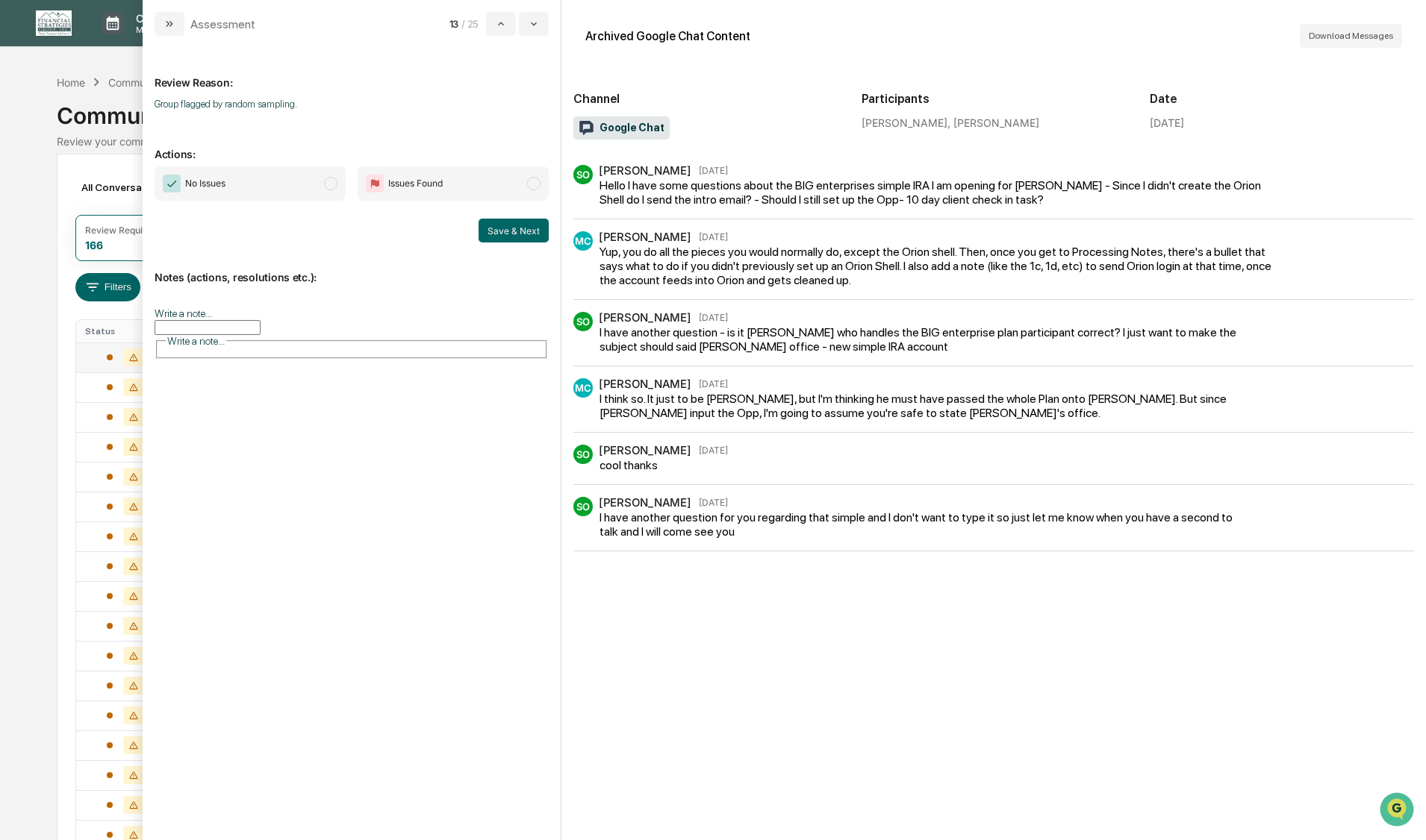
click at [329, 183] on span "modal" at bounding box center [331, 183] width 14 height 14
click at [506, 236] on button "Save & Next" at bounding box center [513, 230] width 70 height 23
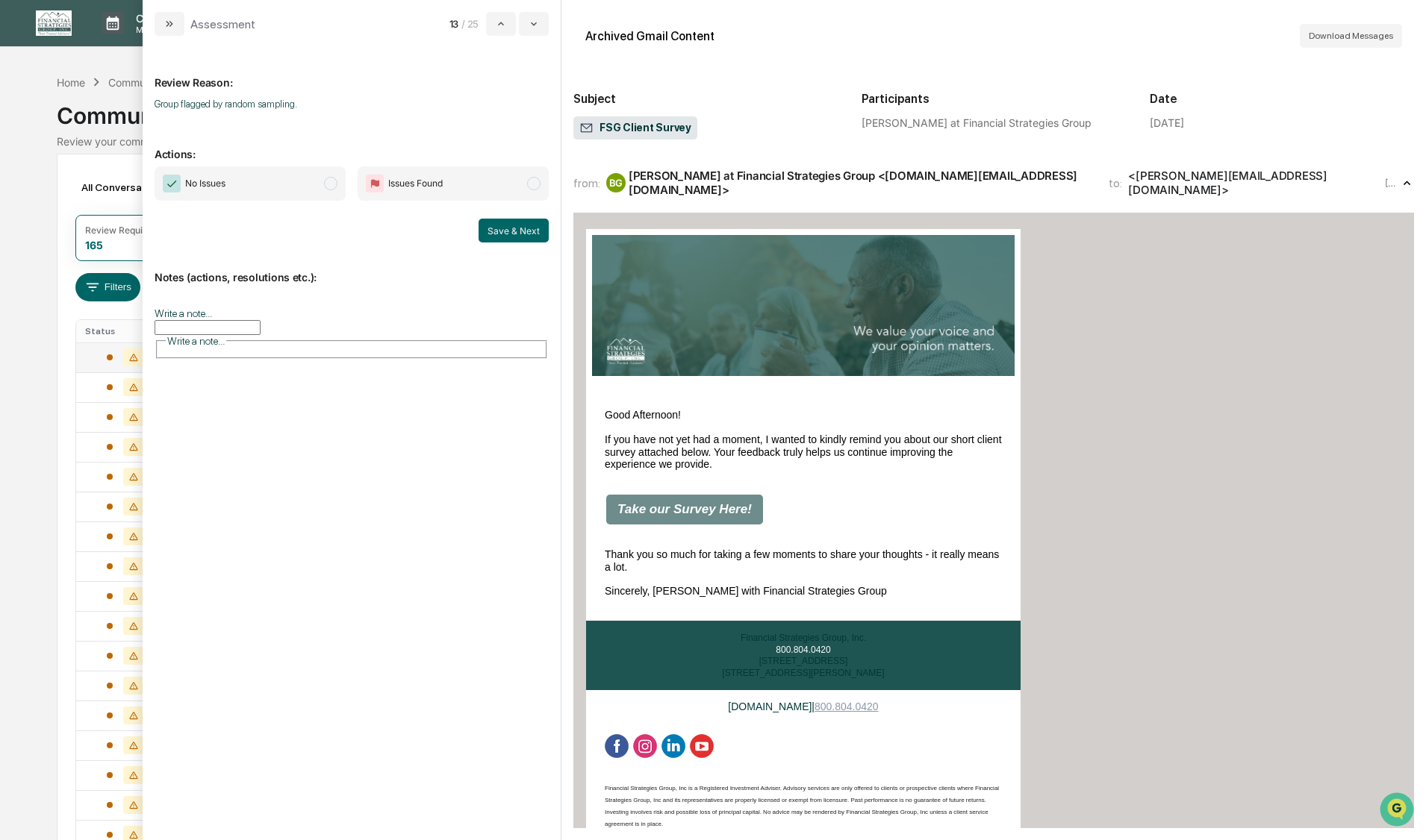
click at [329, 182] on span "modal" at bounding box center [331, 183] width 14 height 14
click at [493, 223] on button "Save & Next" at bounding box center [513, 230] width 70 height 23
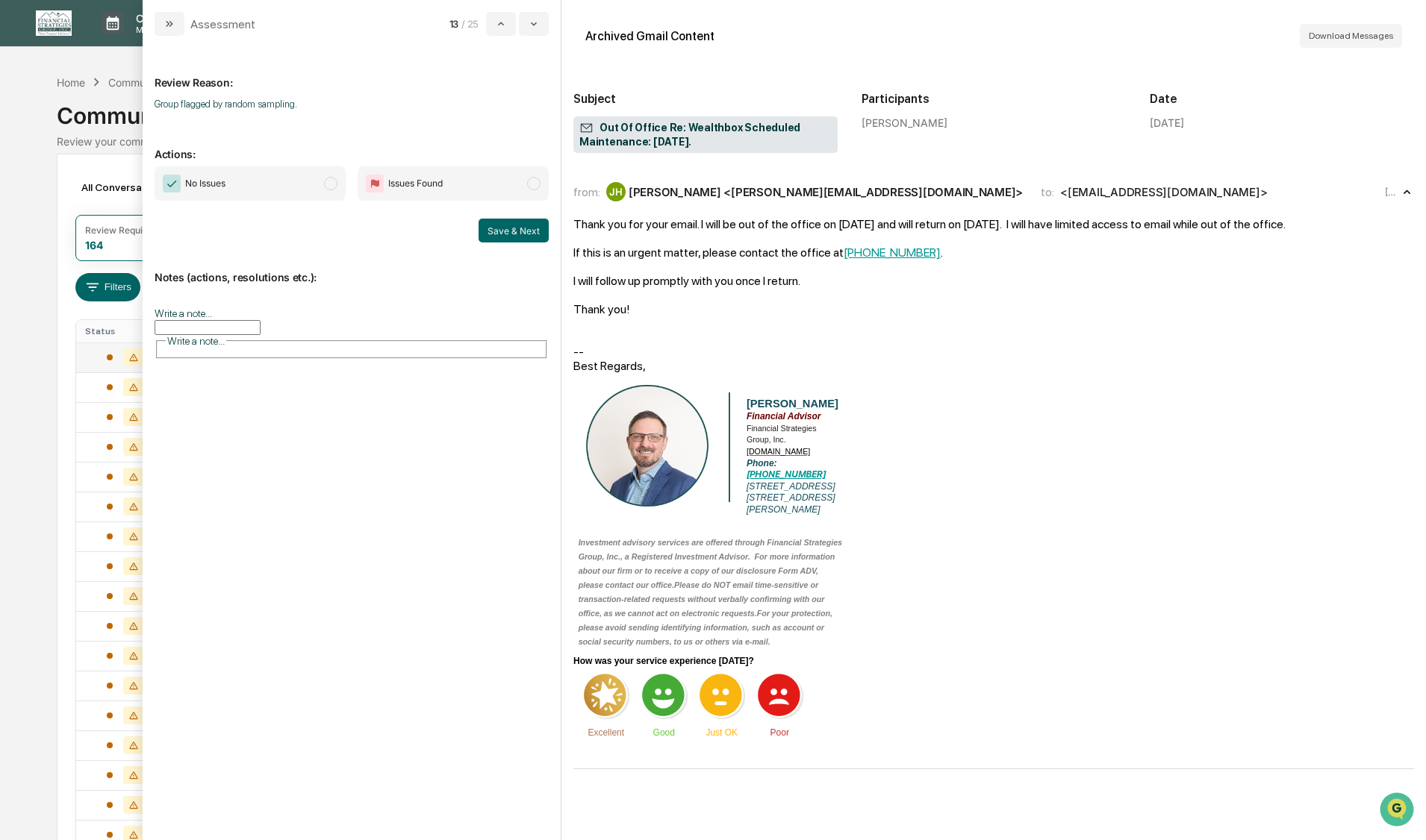
click at [329, 183] on span "modal" at bounding box center [331, 183] width 14 height 14
click at [493, 232] on button "Save & Next" at bounding box center [513, 230] width 70 height 23
click at [328, 184] on span "modal" at bounding box center [331, 183] width 14 height 14
click at [490, 228] on button "Save & Next" at bounding box center [513, 230] width 70 height 23
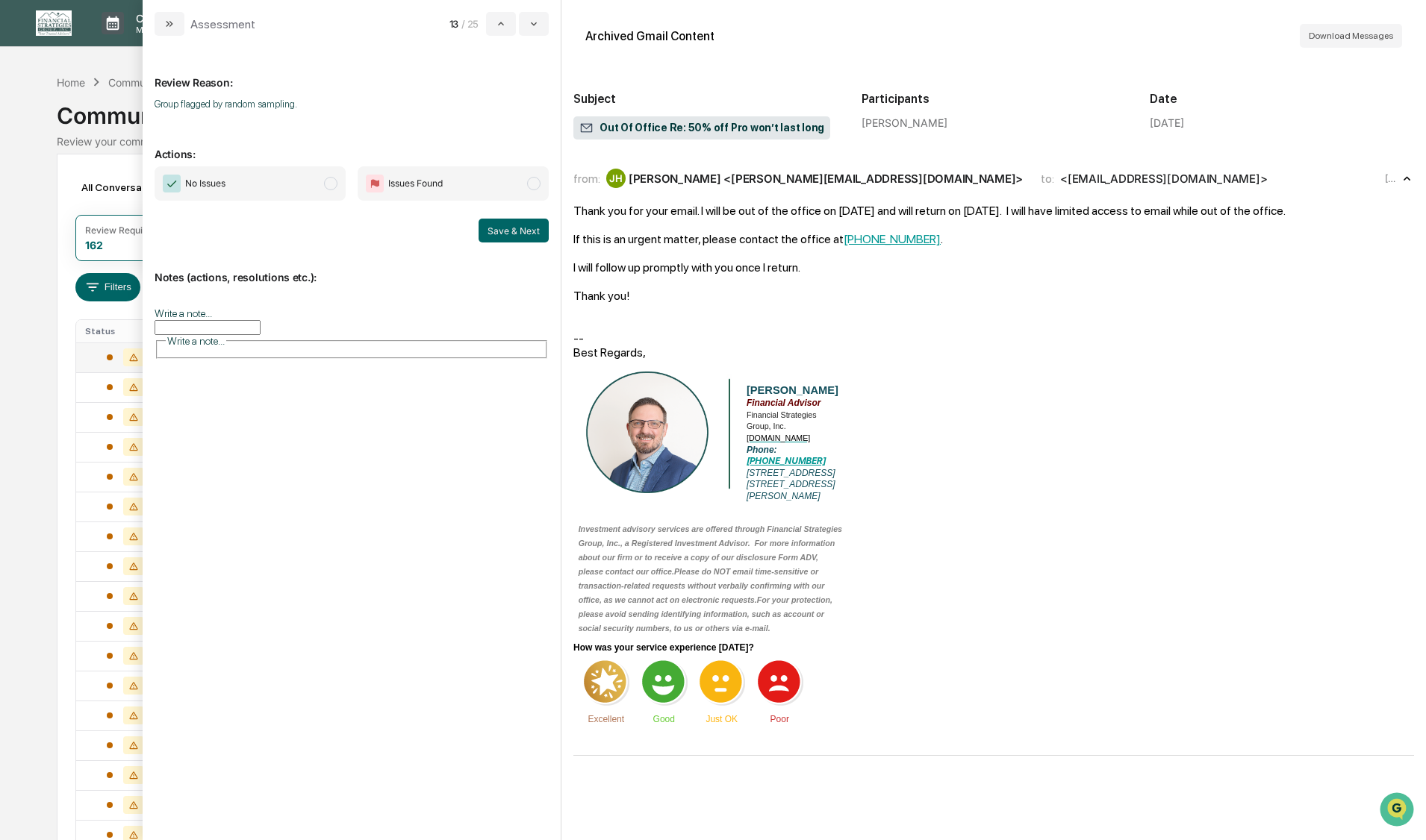
click at [325, 185] on span "modal" at bounding box center [331, 183] width 14 height 14
click at [528, 227] on button "Save & Next" at bounding box center [513, 230] width 70 height 23
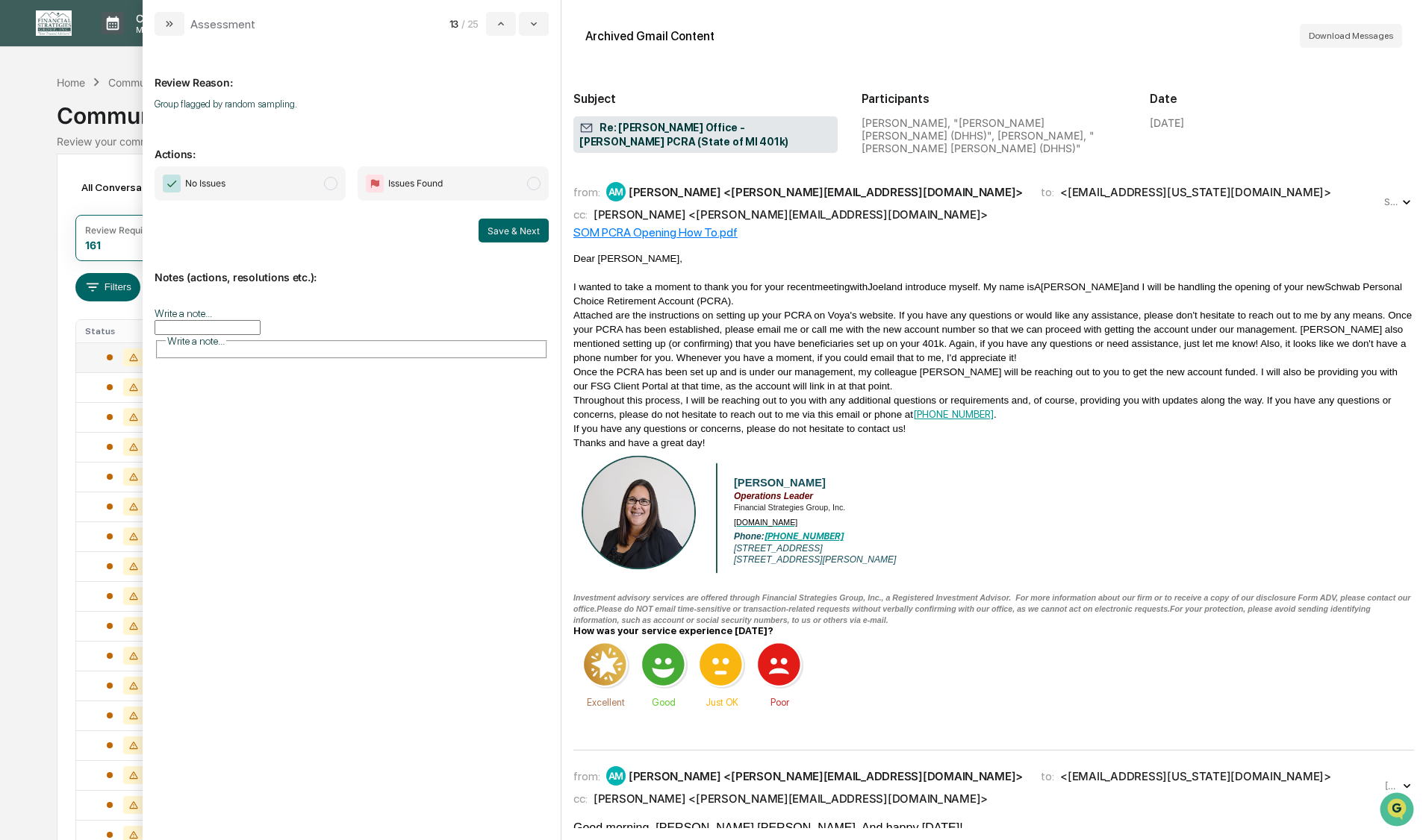
click at [327, 185] on span "modal" at bounding box center [331, 183] width 14 height 14
click at [503, 232] on button "Save & Next" at bounding box center [513, 230] width 70 height 23
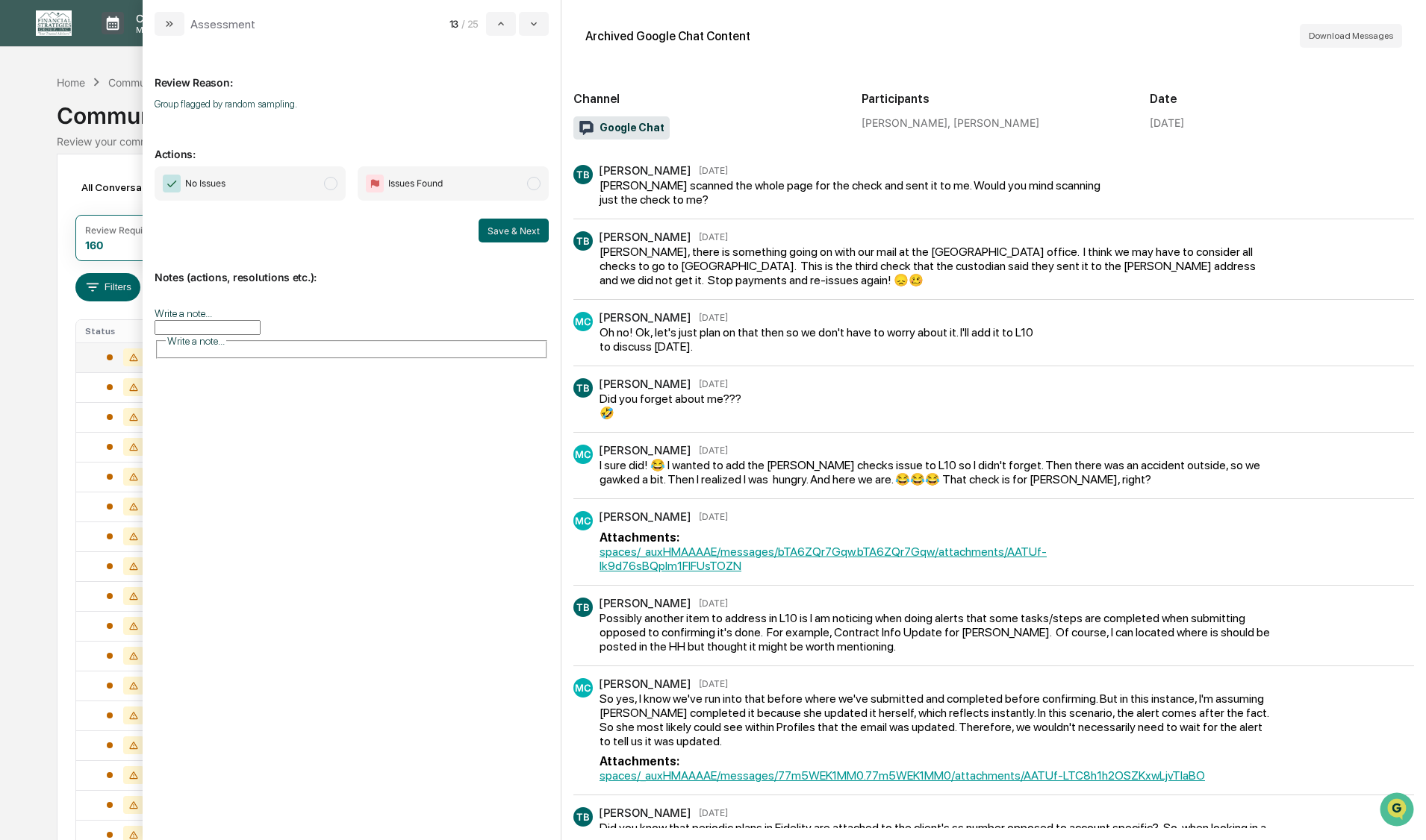
click at [332, 181] on span "modal" at bounding box center [331, 183] width 14 height 14
click at [495, 230] on button "Save & Next" at bounding box center [513, 230] width 70 height 23
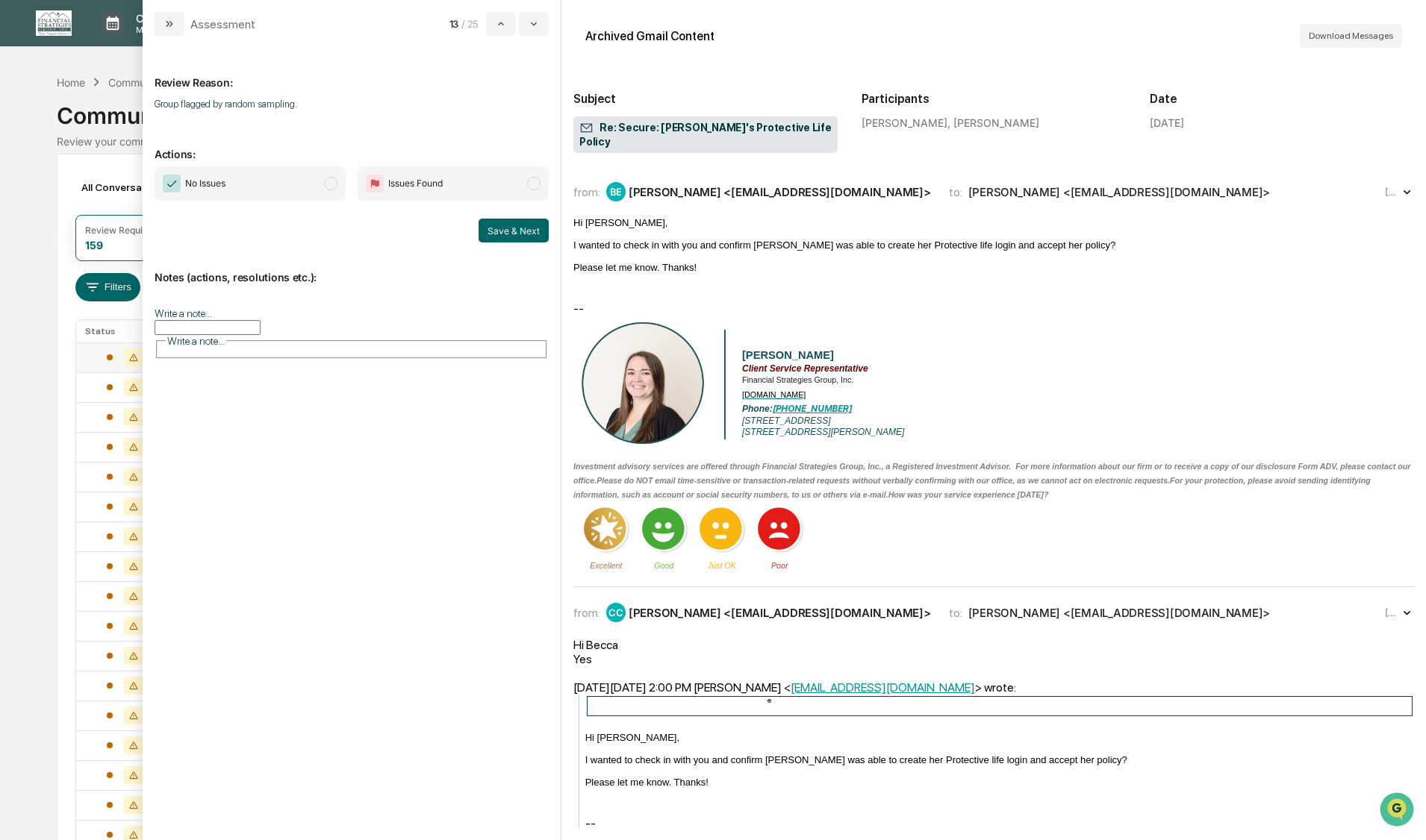
click at [332, 181] on span "modal" at bounding box center [331, 183] width 14 height 14
click at [521, 232] on button "Save & Next" at bounding box center [513, 230] width 70 height 23
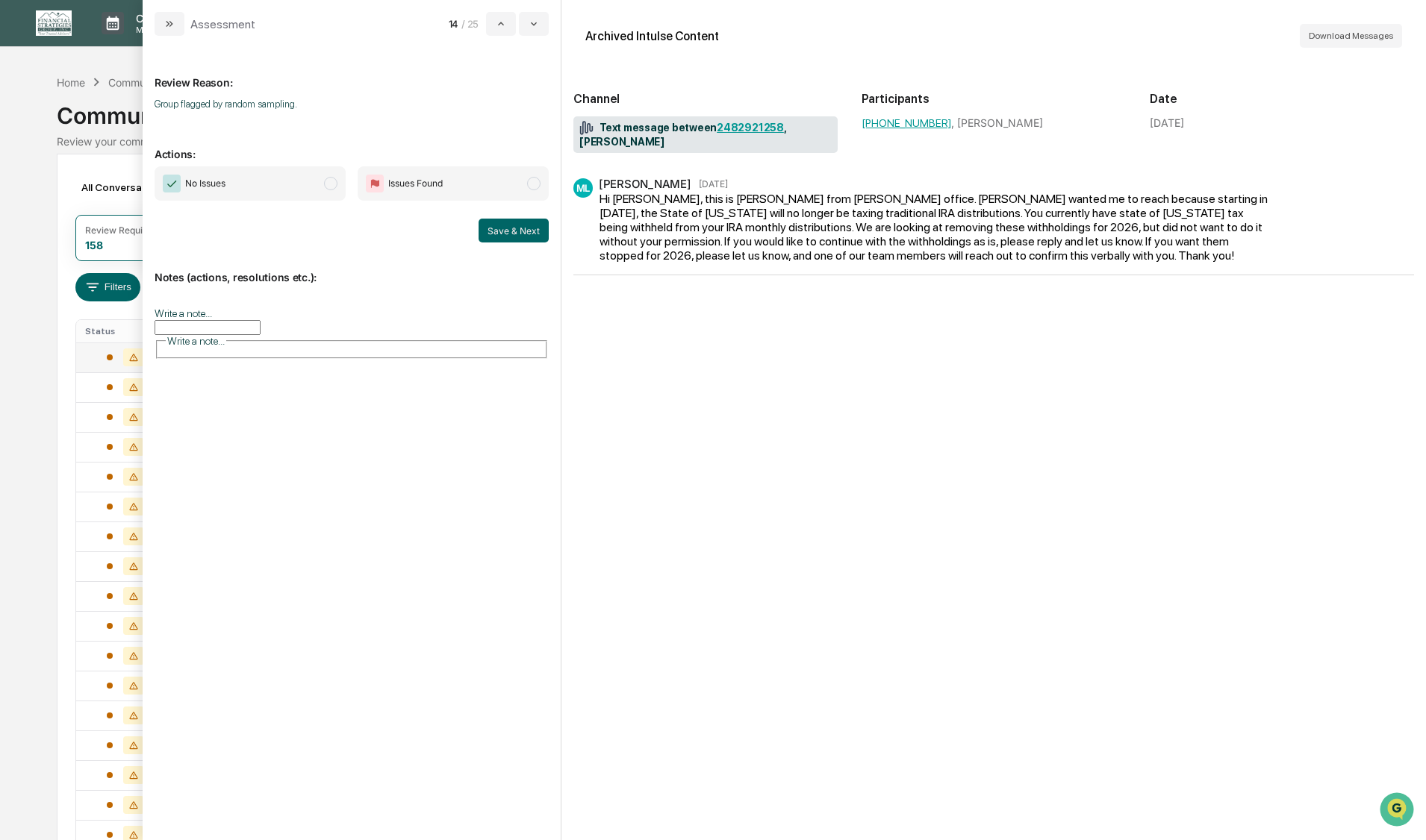
click at [331, 183] on span "modal" at bounding box center [331, 183] width 14 height 14
click at [508, 230] on button "Save & Next" at bounding box center [513, 230] width 70 height 23
